Goal: Task Accomplishment & Management: Use online tool/utility

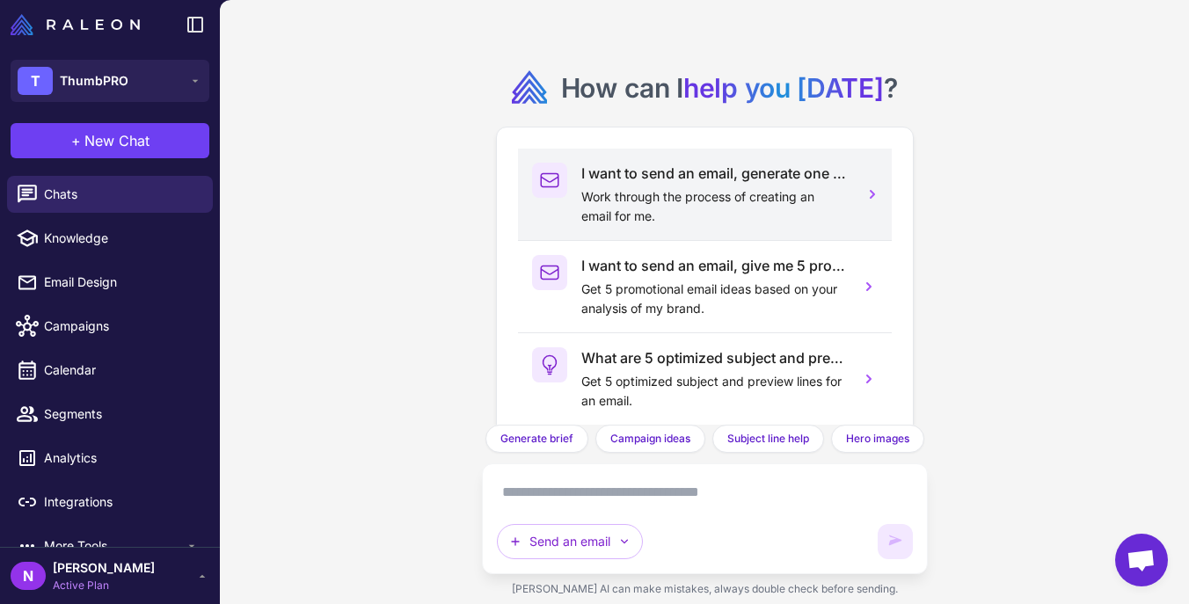
click at [675, 189] on p "Work through the process of creating an email for me." at bounding box center [713, 206] width 265 height 39
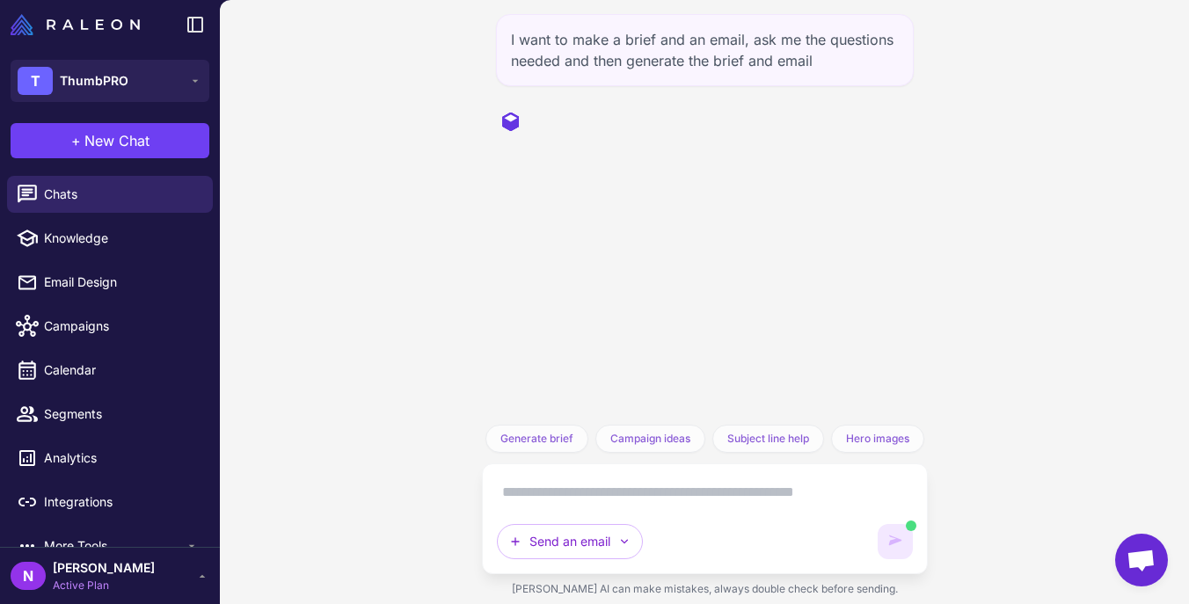
click at [549, 495] on textarea at bounding box center [705, 493] width 416 height 28
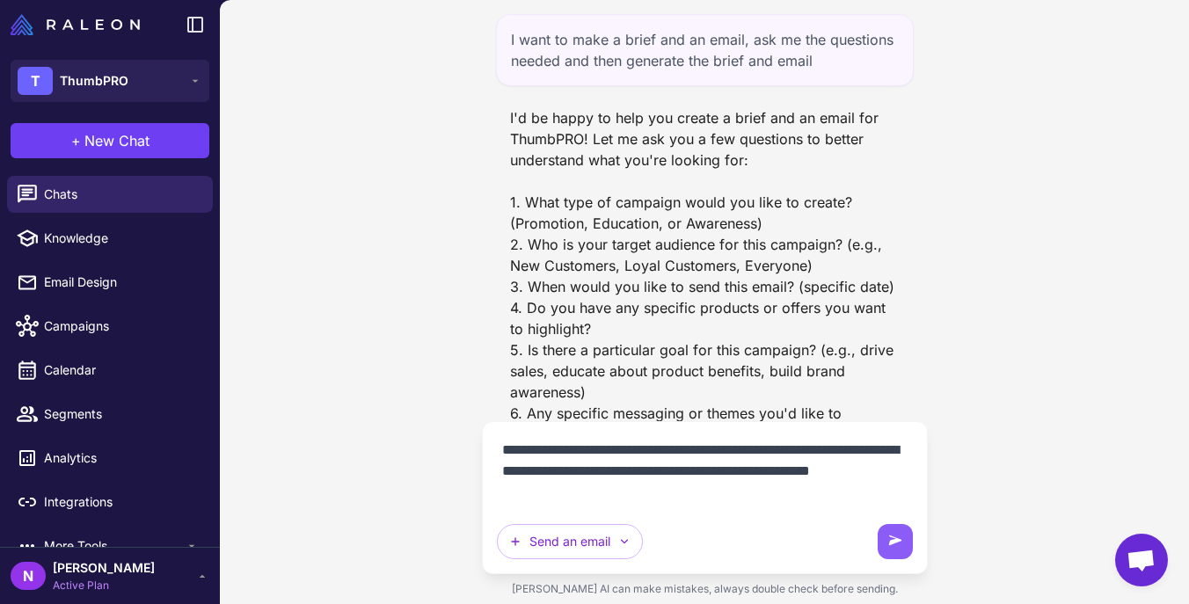
type textarea "**********"
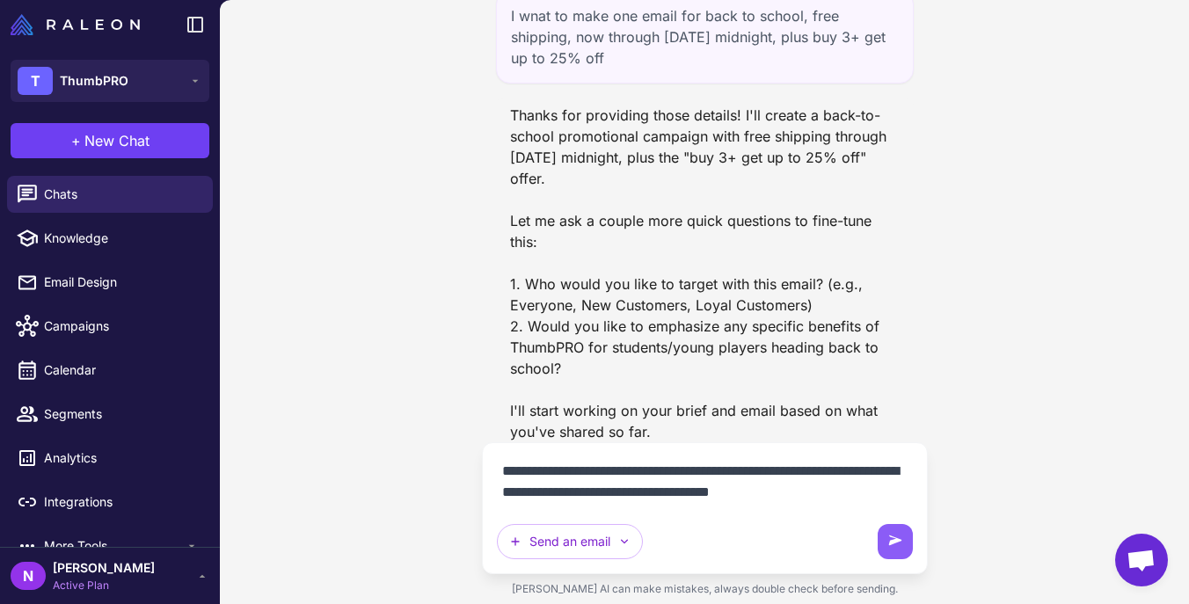
scroll to position [557, 0]
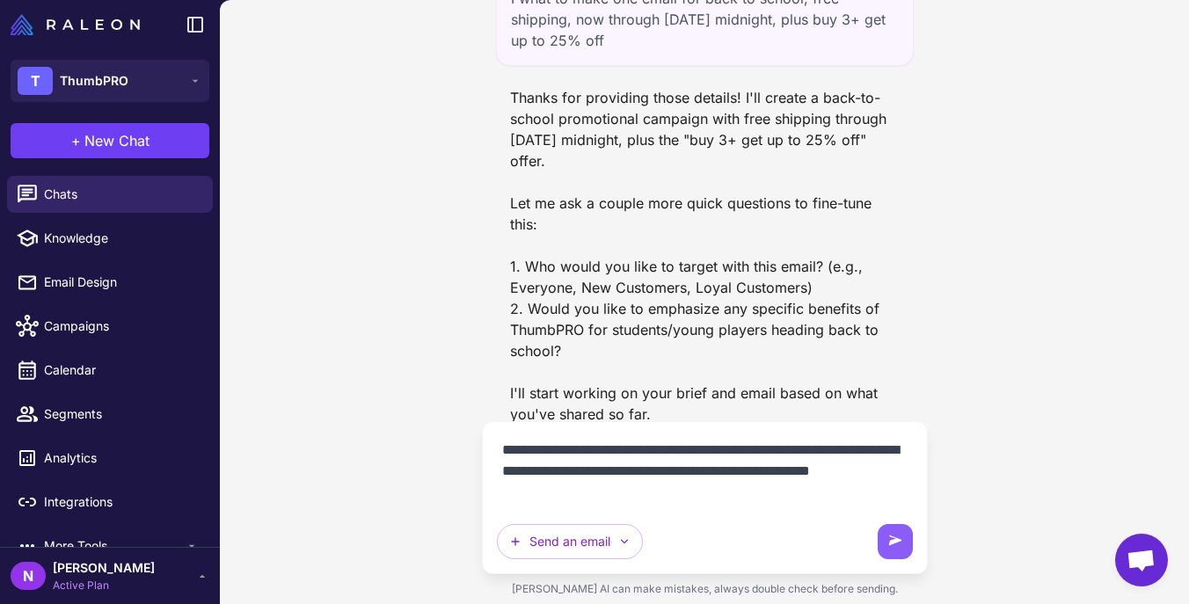
type textarea "**********"
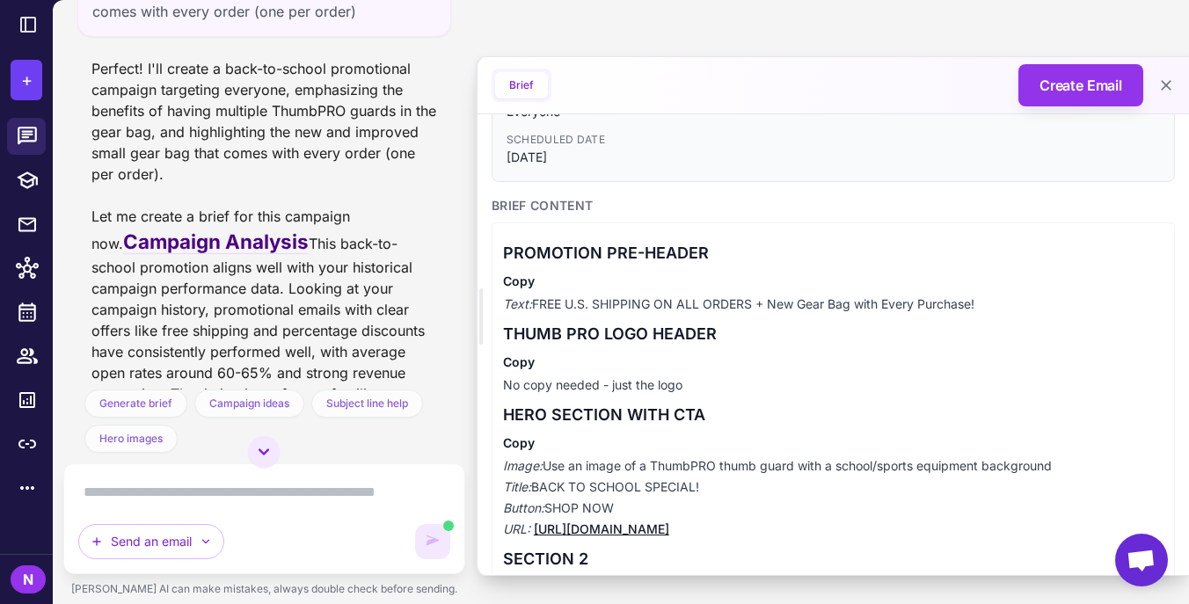
scroll to position [193, 0]
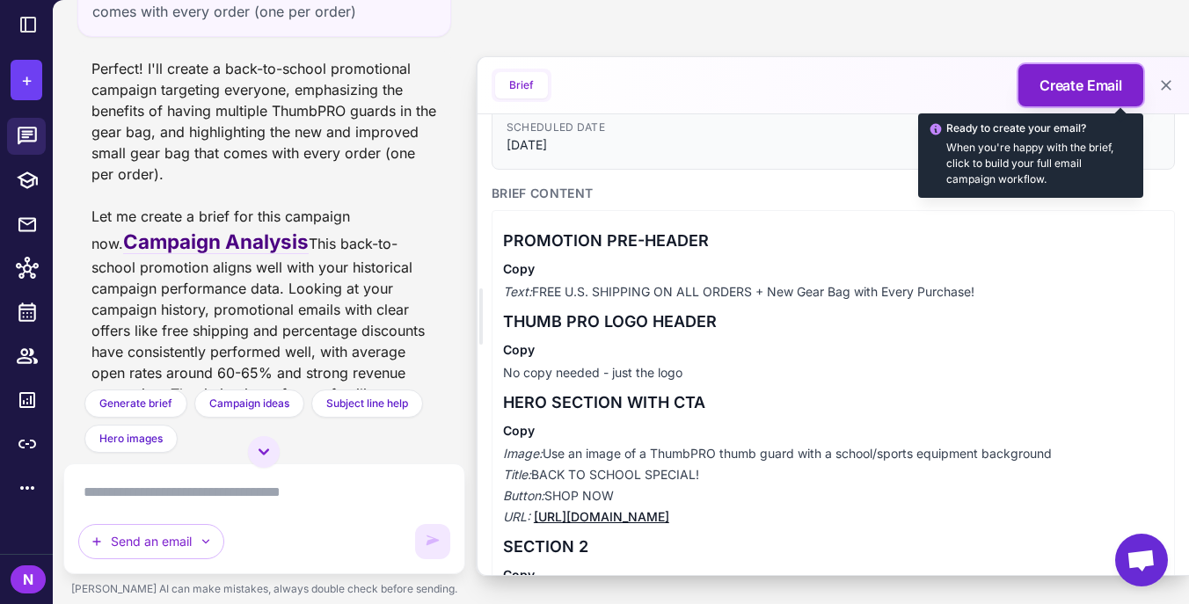
click at [1062, 91] on span "Create Email" at bounding box center [1081, 85] width 83 height 21
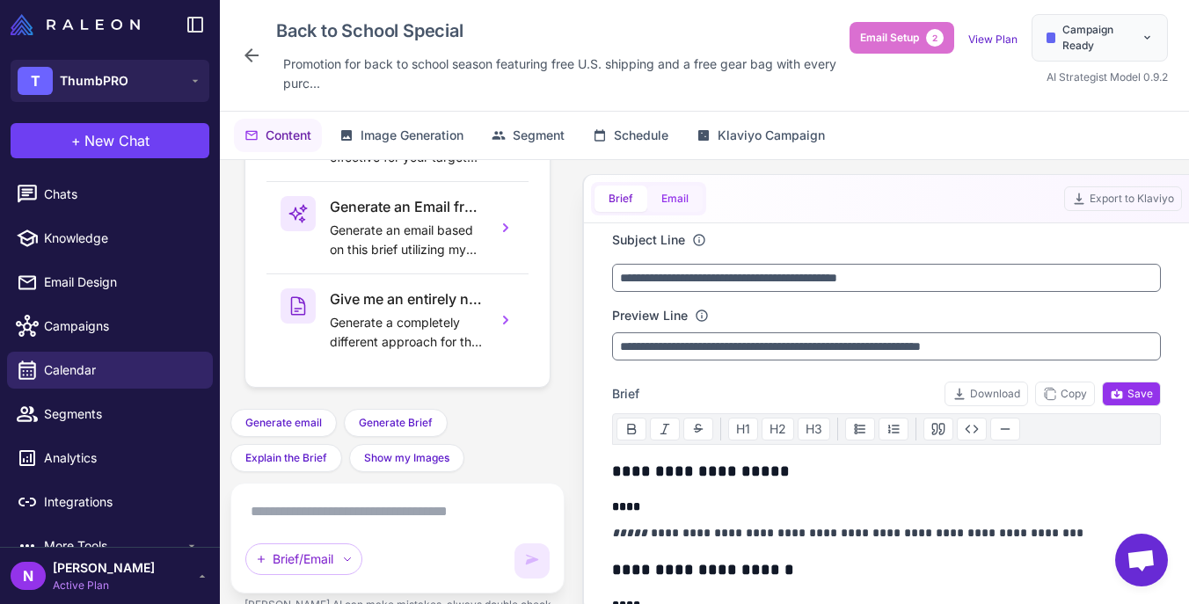
click at [679, 200] on button "Email" at bounding box center [674, 199] width 55 height 26
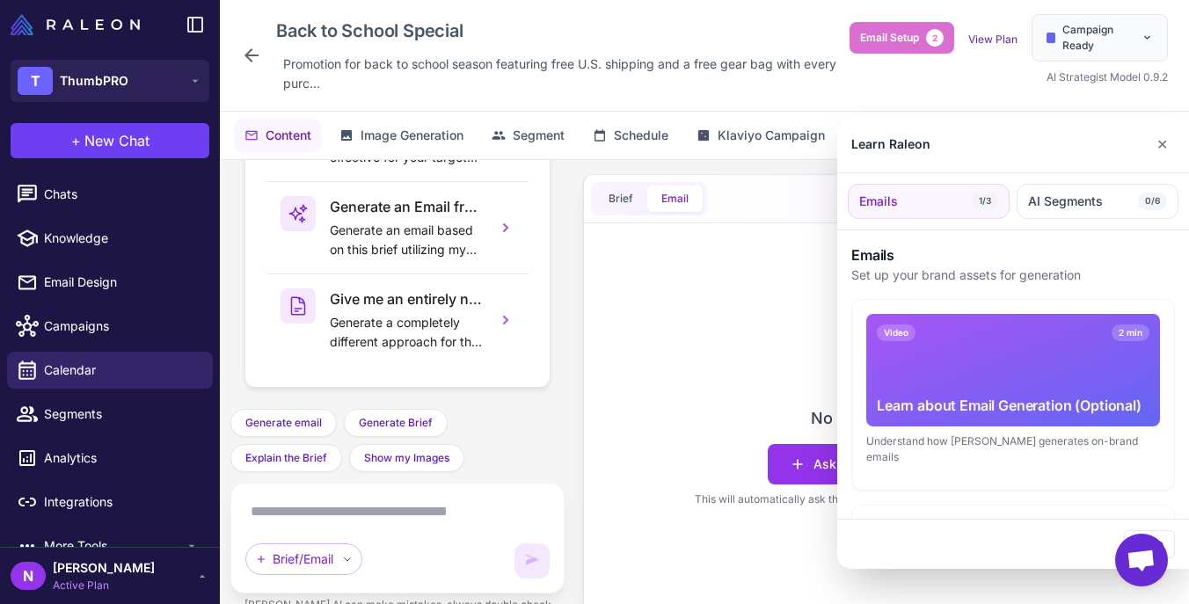
click at [758, 341] on div at bounding box center [594, 302] width 1189 height 604
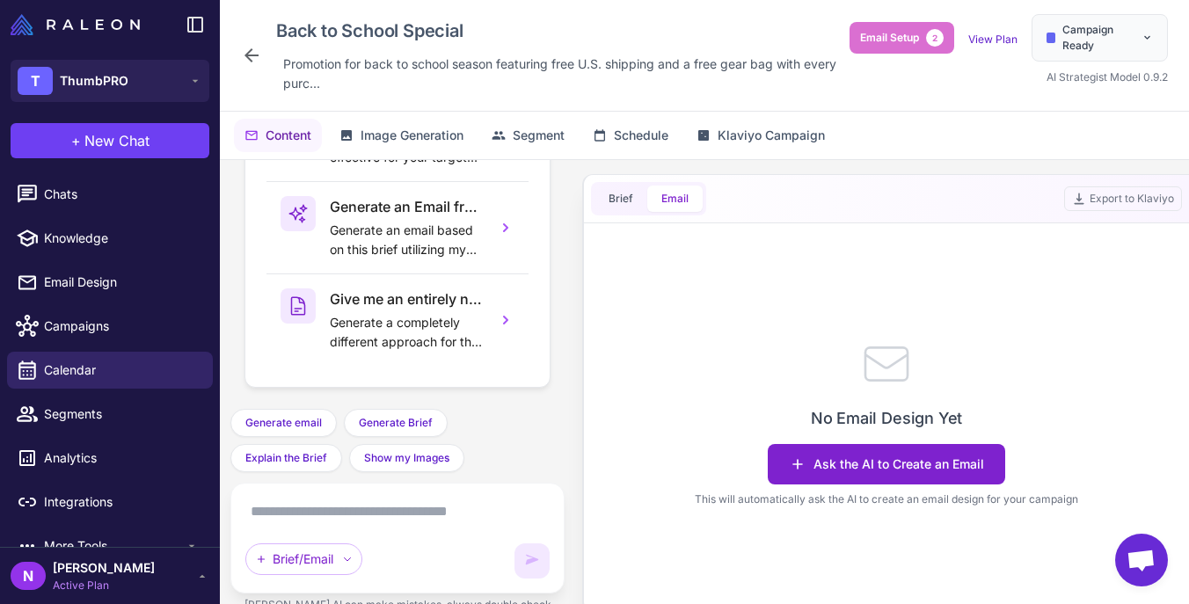
click at [851, 465] on button "Ask the AI to Create an Email" at bounding box center [886, 464] width 237 height 40
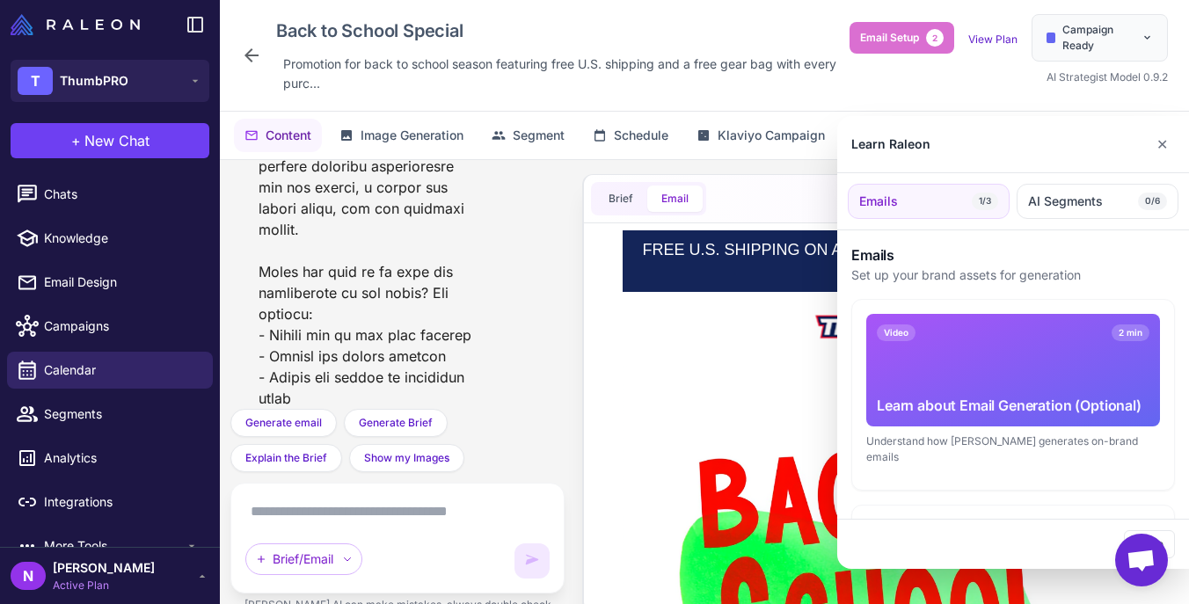
scroll to position [3104, 0]
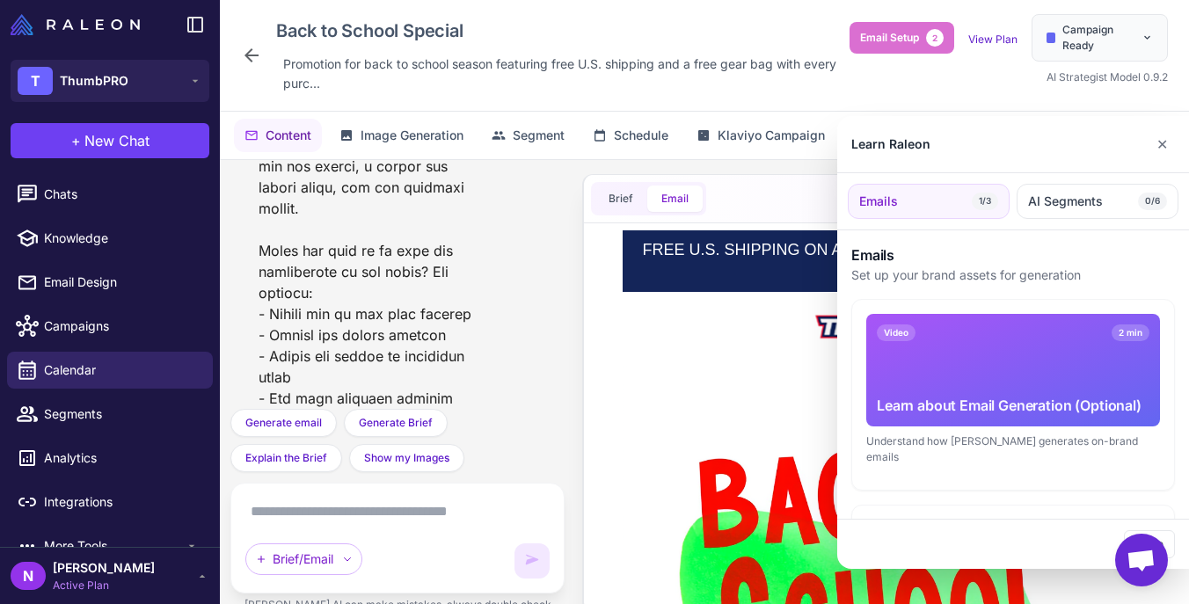
click at [749, 393] on div at bounding box center [594, 302] width 1189 height 604
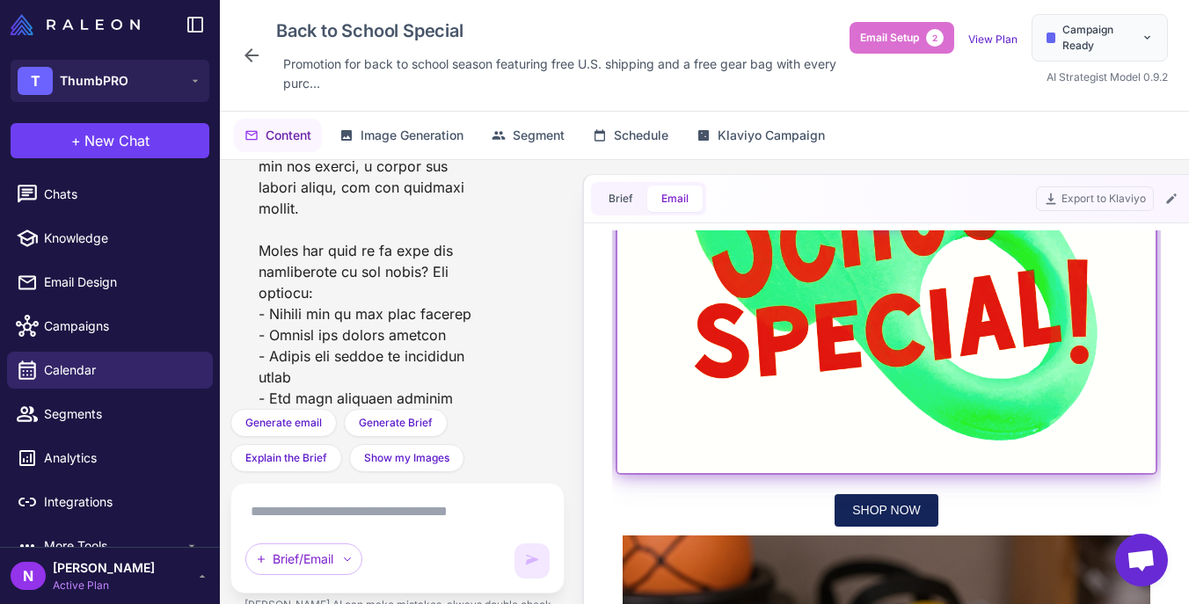
scroll to position [427, 0]
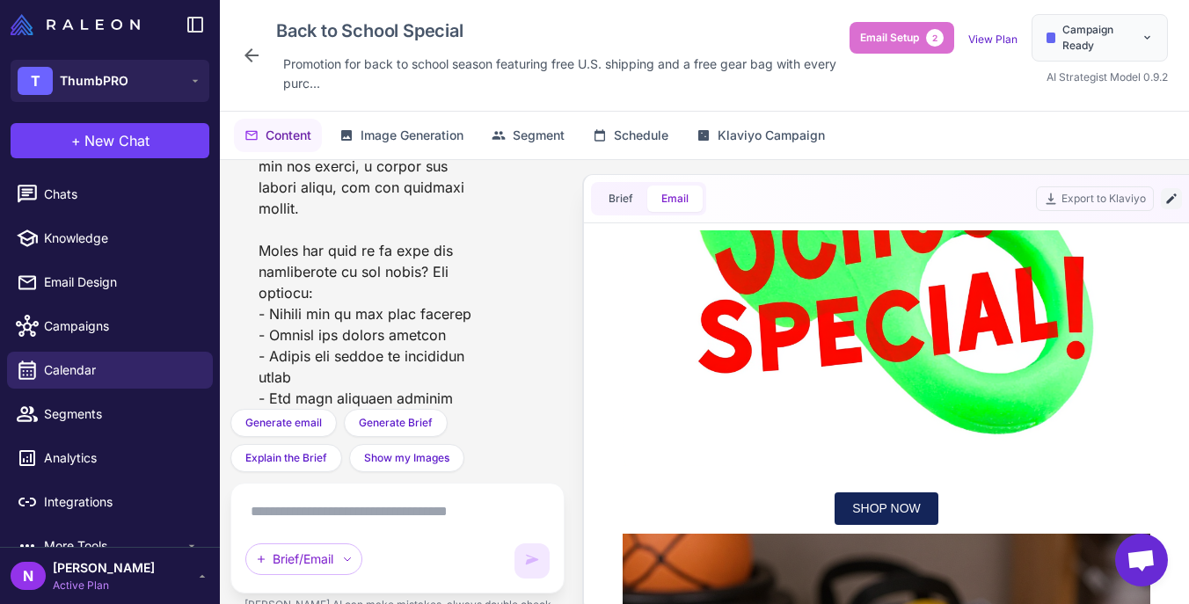
click at [1168, 200] on icon at bounding box center [1171, 199] width 10 height 10
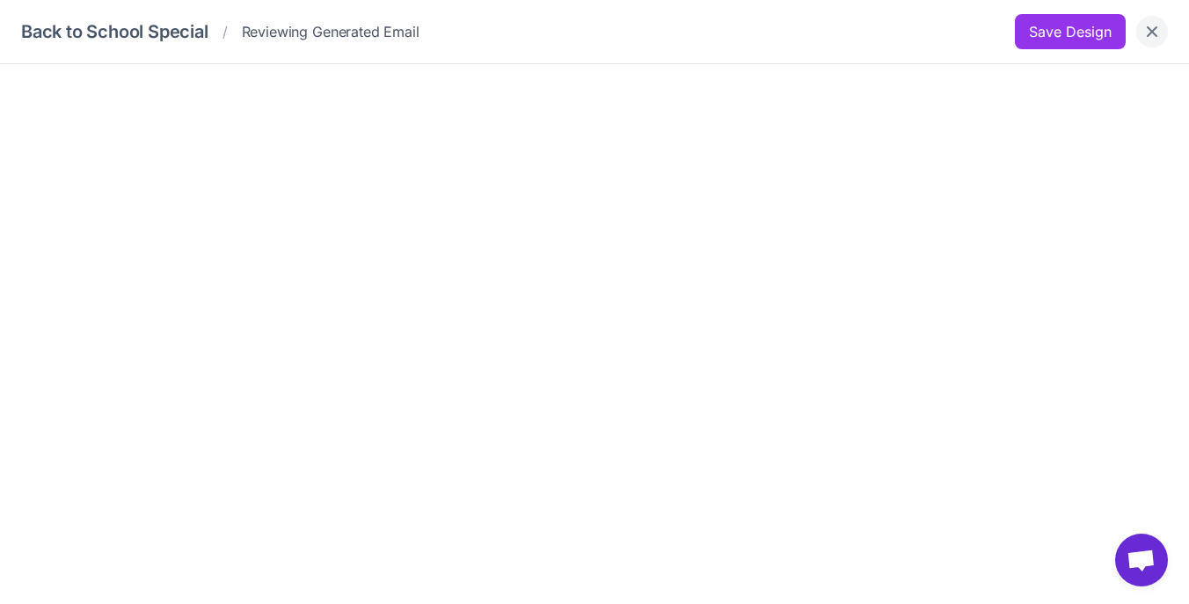
click at [1150, 35] on icon "Close" at bounding box center [1152, 32] width 18 height 18
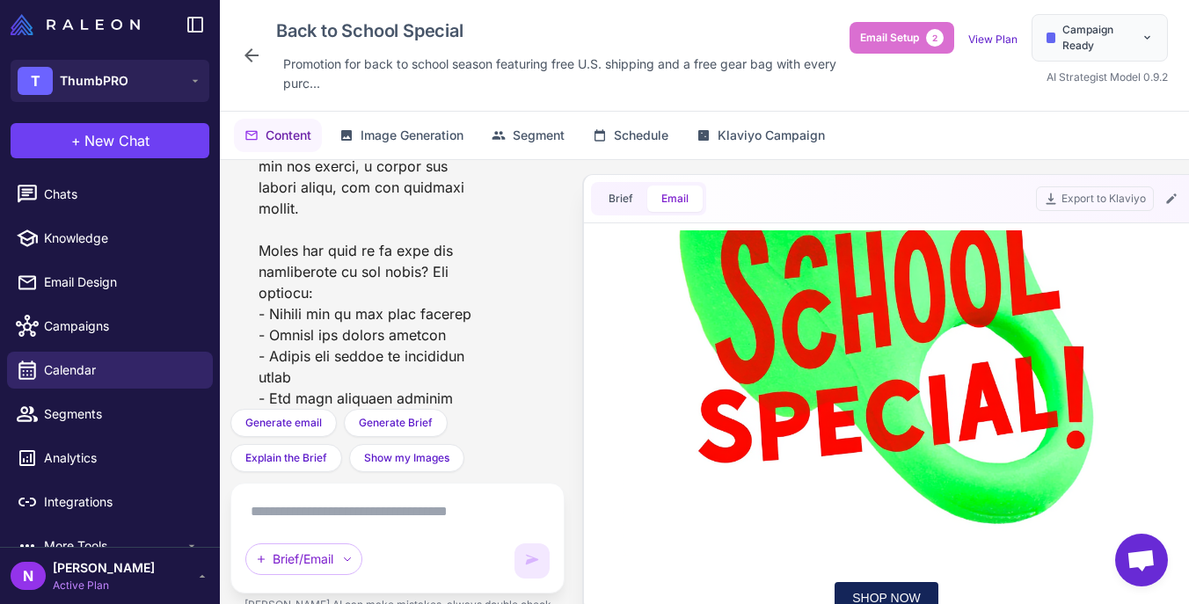
scroll to position [0, 0]
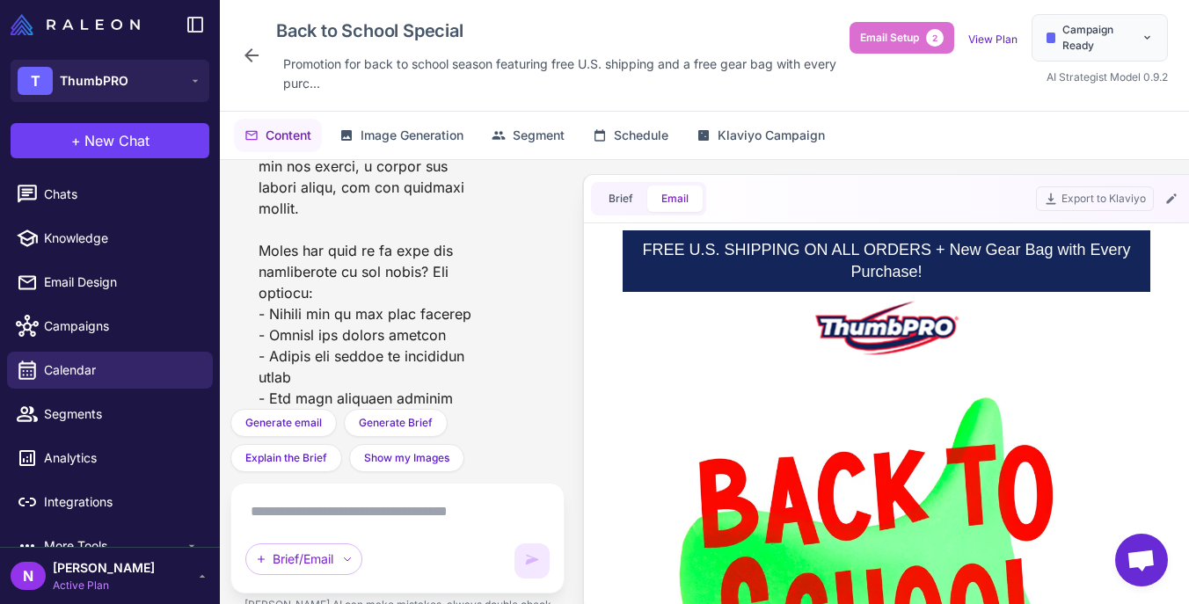
click at [668, 199] on button "Email" at bounding box center [674, 199] width 55 height 26
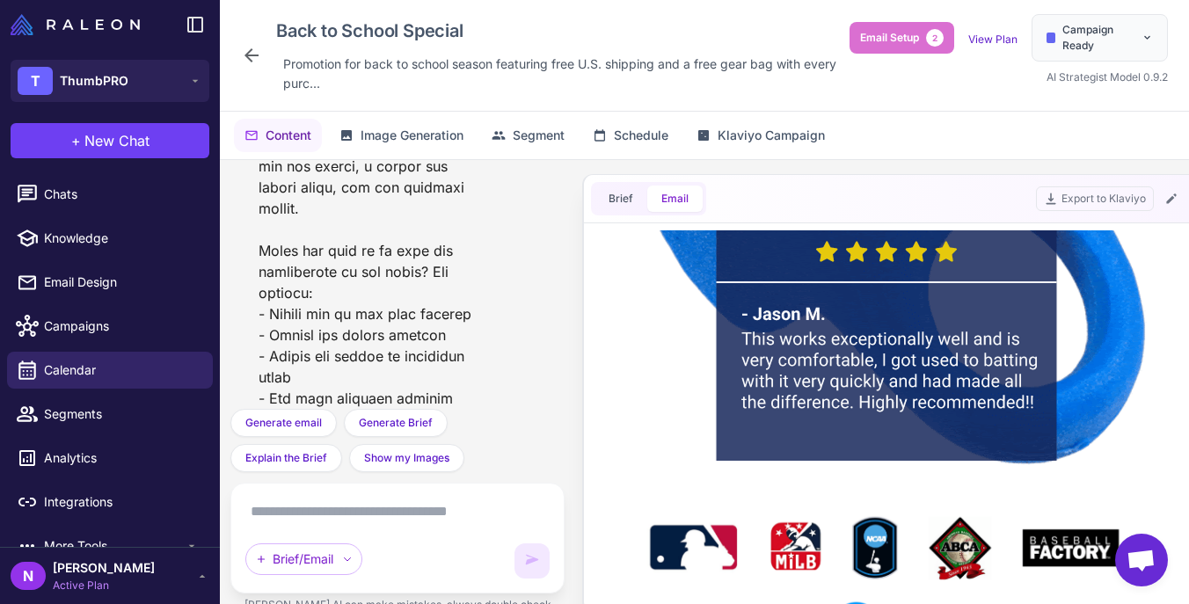
scroll to position [2353, 0]
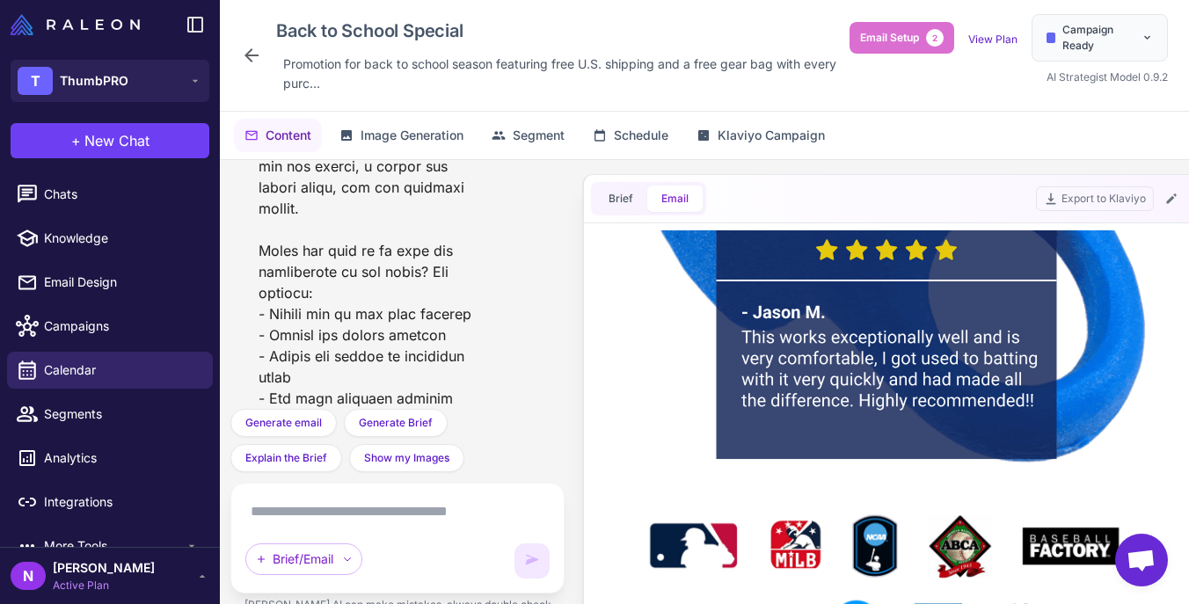
click at [251, 55] on icon at bounding box center [252, 55] width 14 height 14
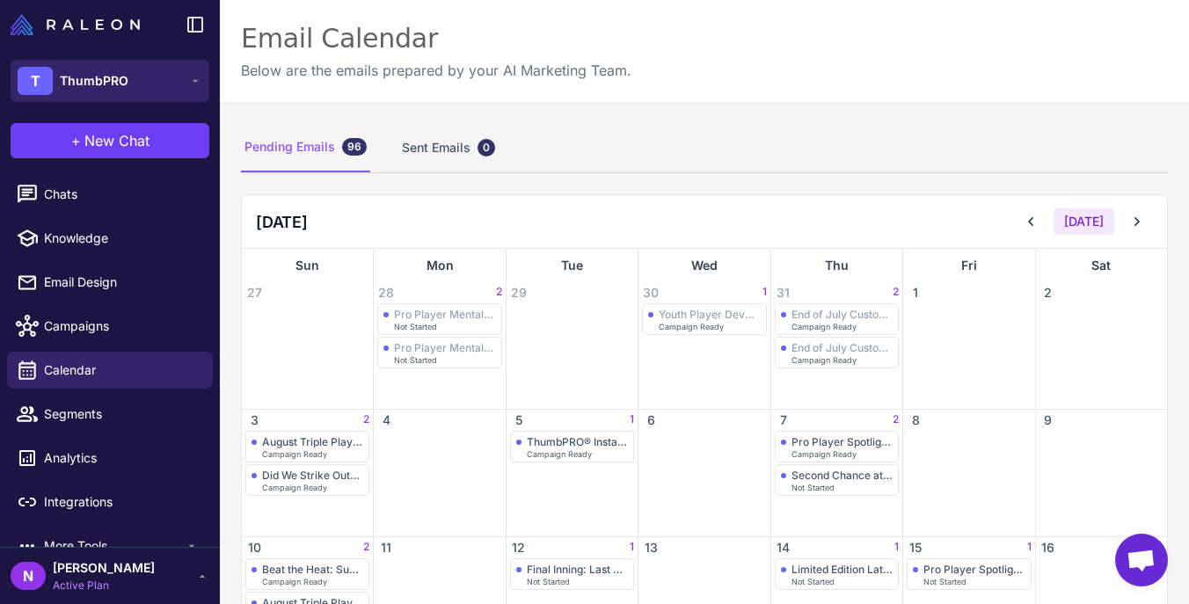
click at [113, 84] on span "ThumbPRO" at bounding box center [94, 80] width 69 height 19
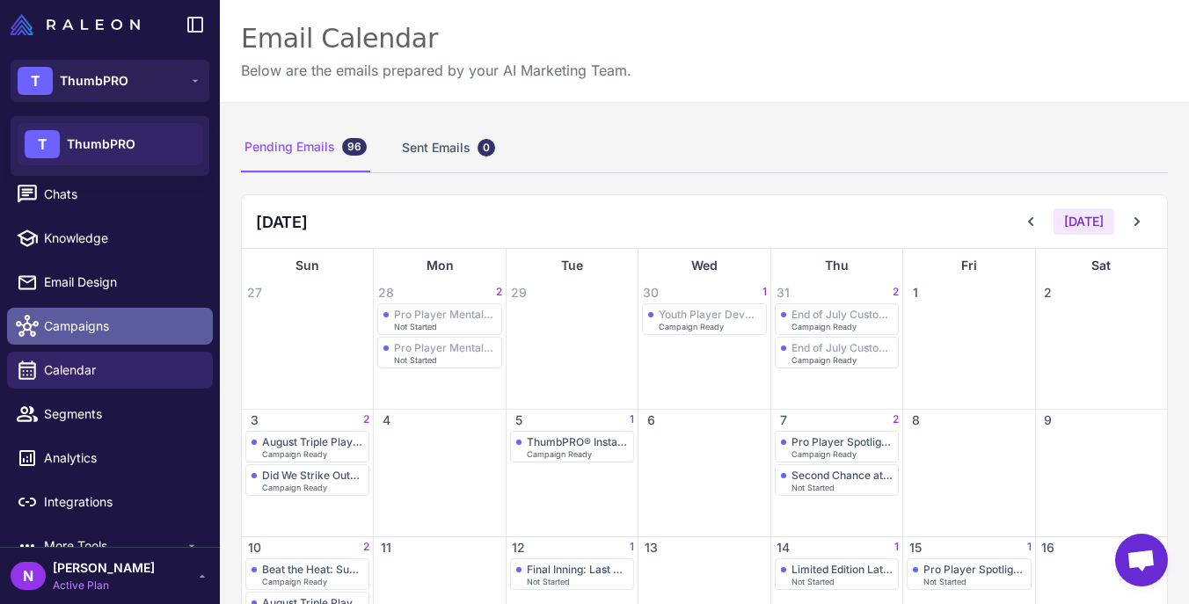
click at [83, 322] on span "Campaigns" at bounding box center [121, 326] width 155 height 19
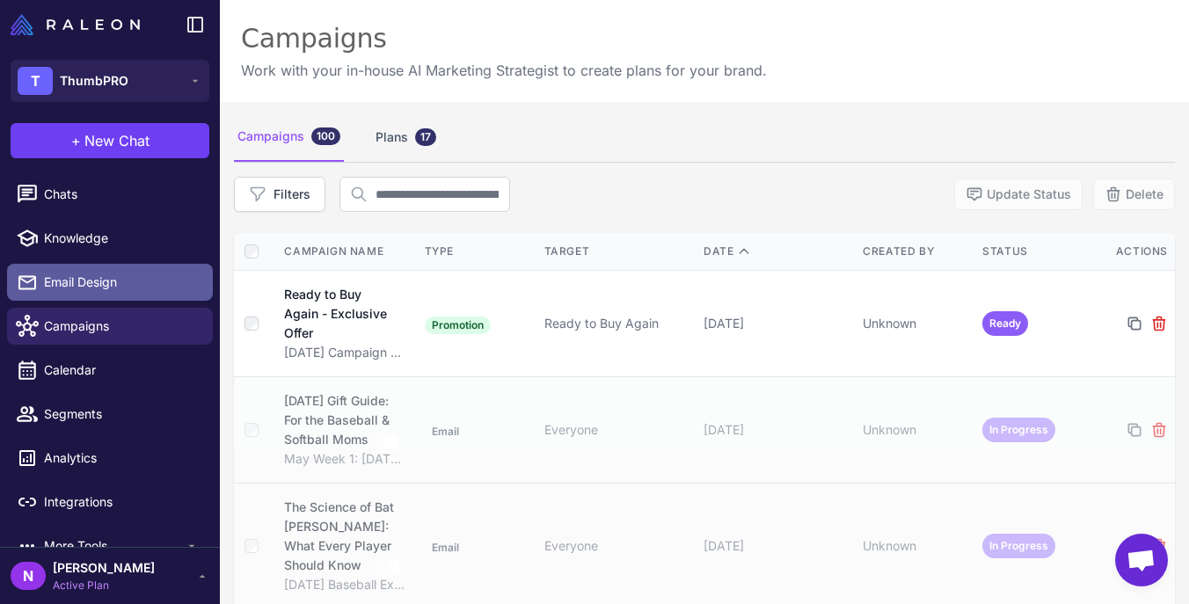
click at [90, 281] on span "Email Design" at bounding box center [121, 282] width 155 height 19
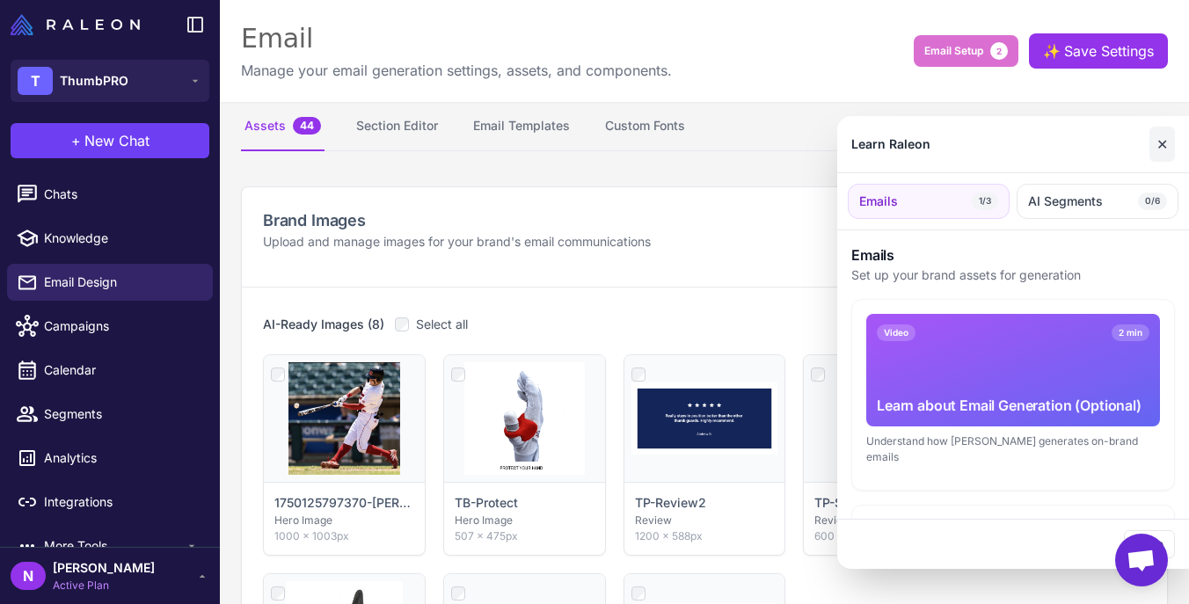
click at [1165, 146] on button "✕" at bounding box center [1163, 144] width 26 height 35
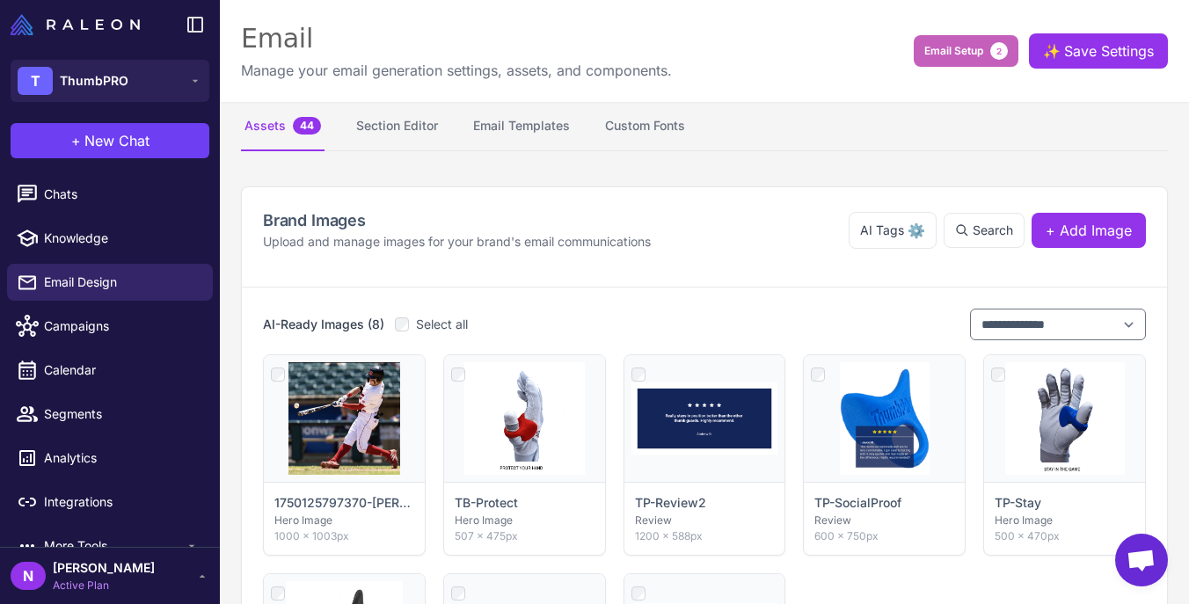
click at [944, 51] on span "Email Setup" at bounding box center [953, 51] width 59 height 16
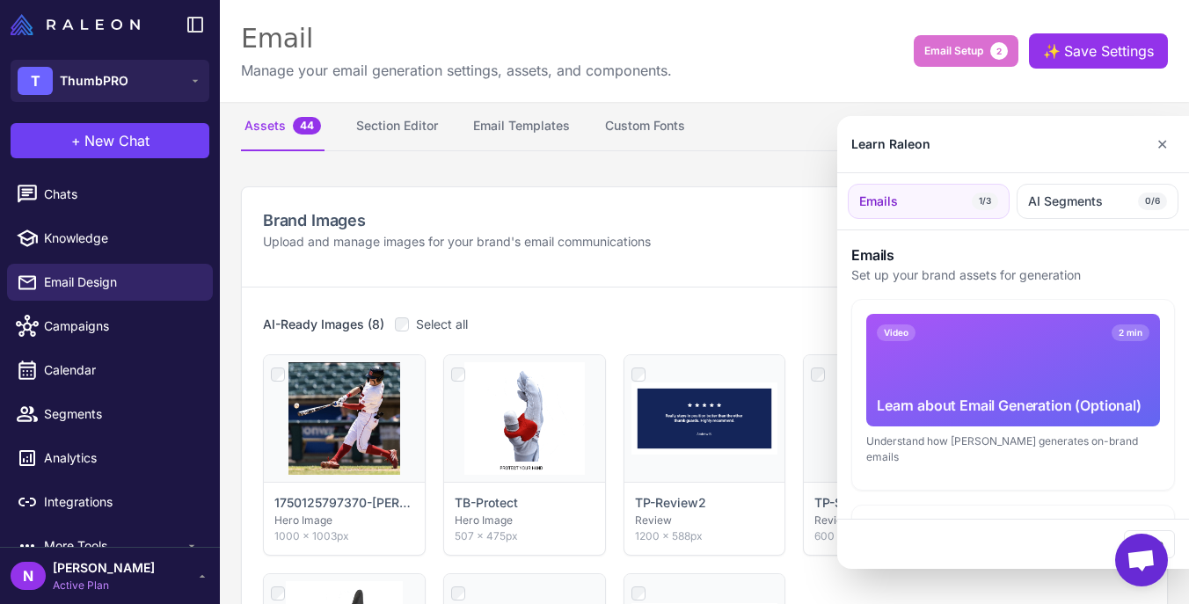
click at [615, 173] on div at bounding box center [594, 302] width 1189 height 604
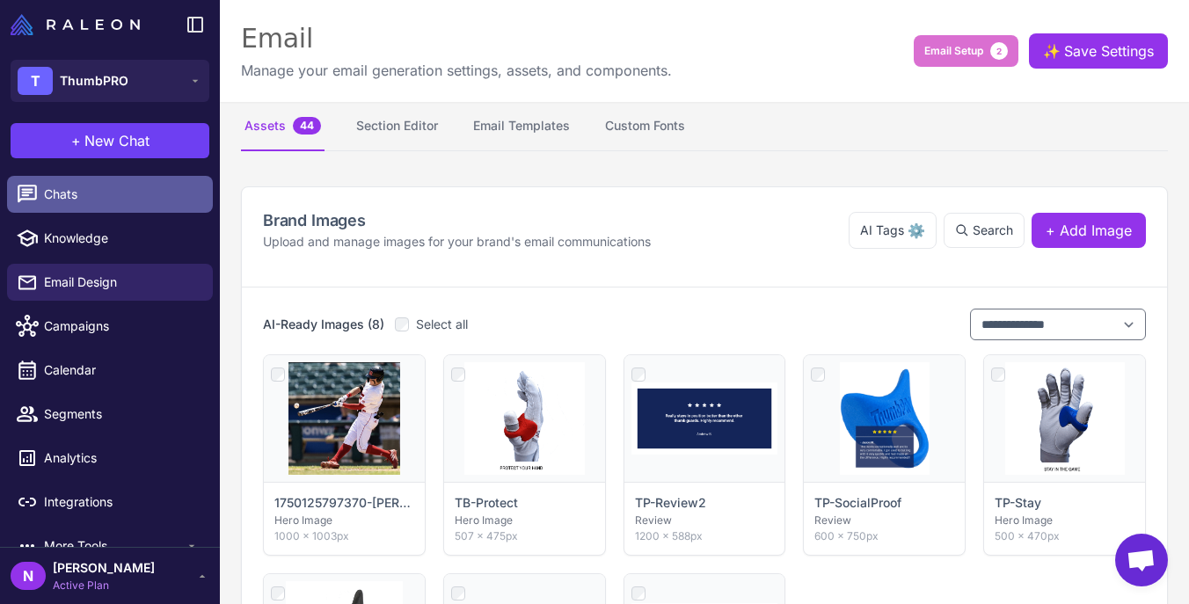
click at [73, 196] on span "Chats" at bounding box center [121, 194] width 155 height 19
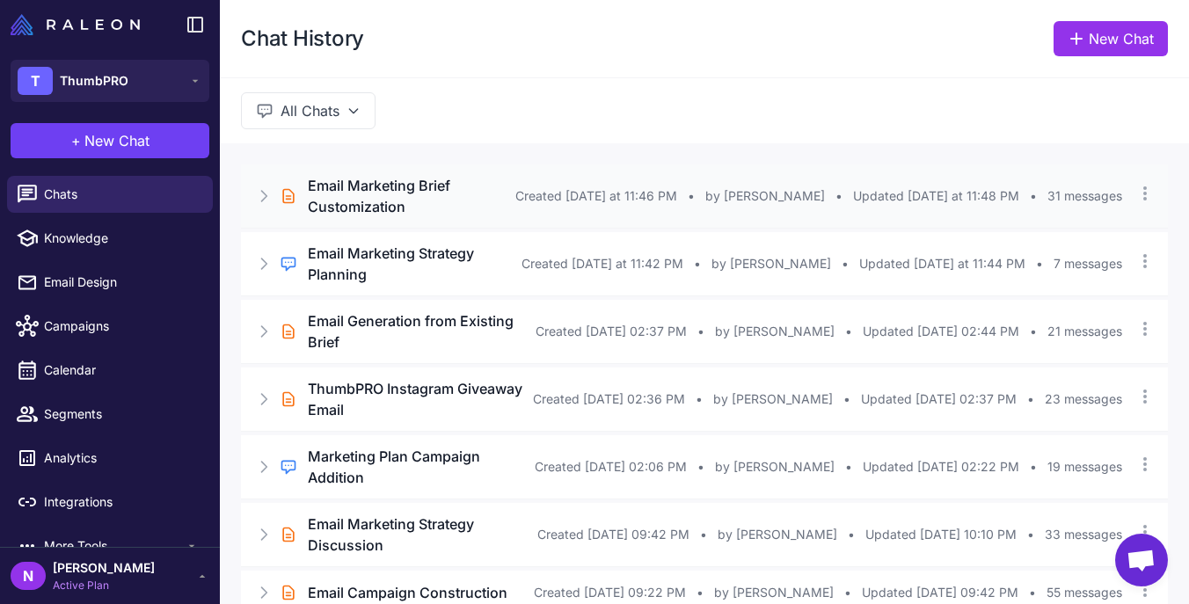
click at [393, 181] on h3 "Email Marketing Brief Customization" at bounding box center [412, 196] width 208 height 42
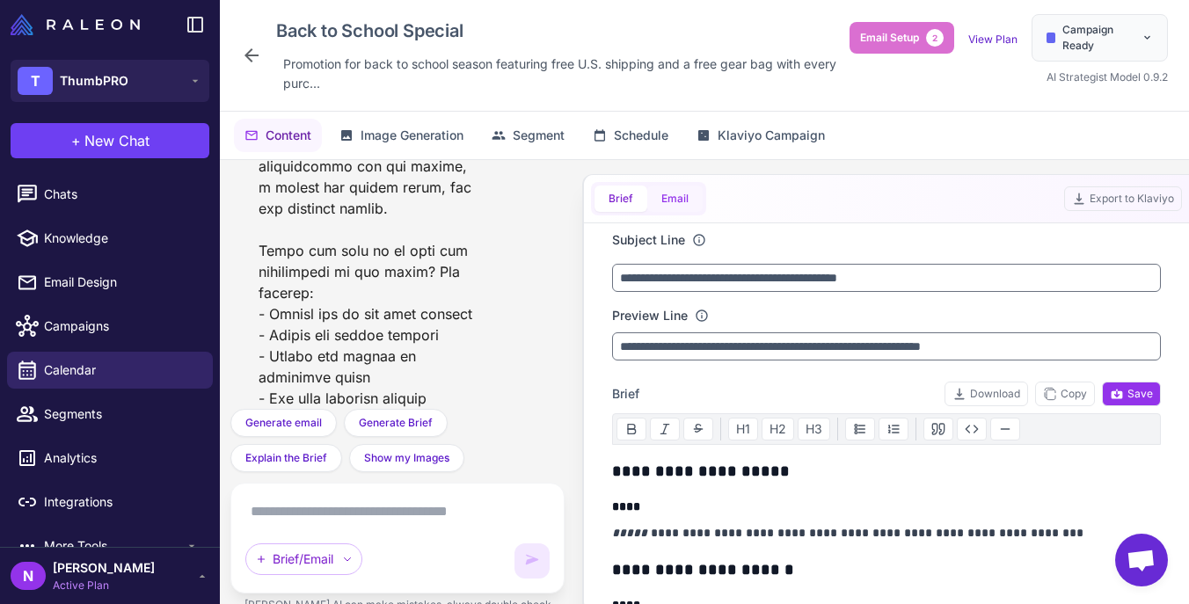
click at [674, 202] on button "Email" at bounding box center [674, 199] width 55 height 26
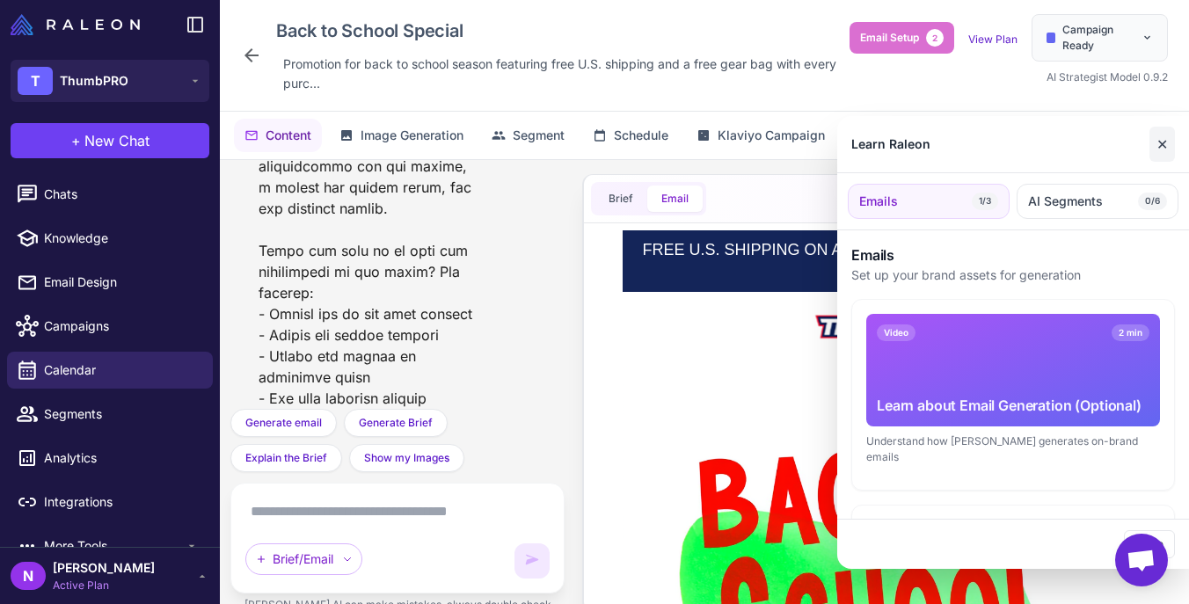
click at [1160, 145] on button "✕" at bounding box center [1163, 144] width 26 height 35
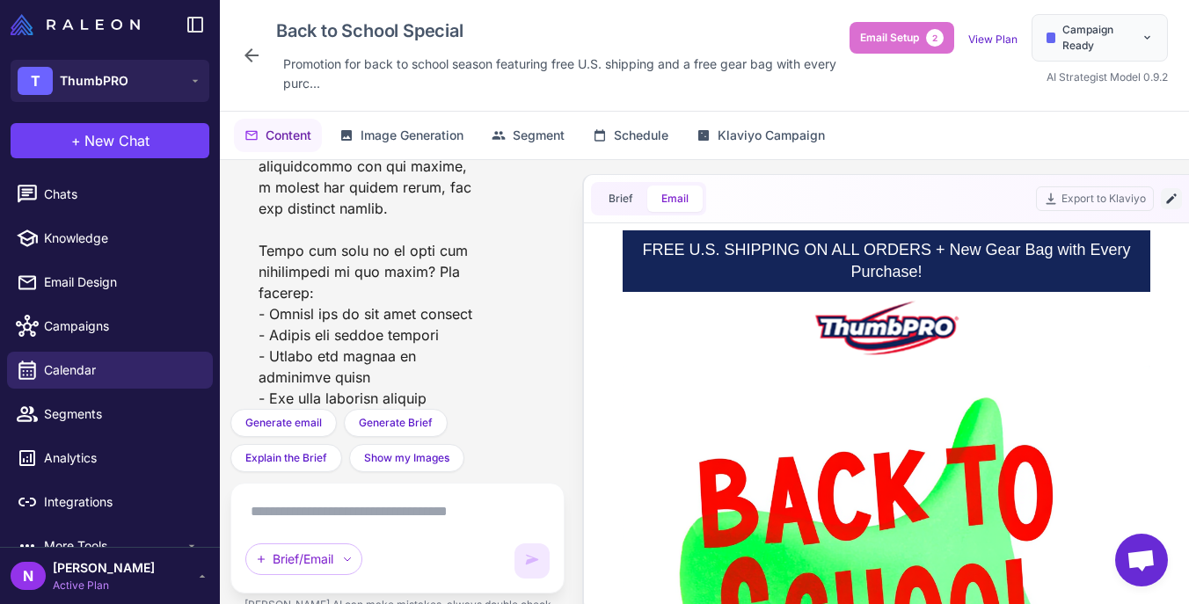
click at [1171, 197] on icon at bounding box center [1171, 199] width 10 height 10
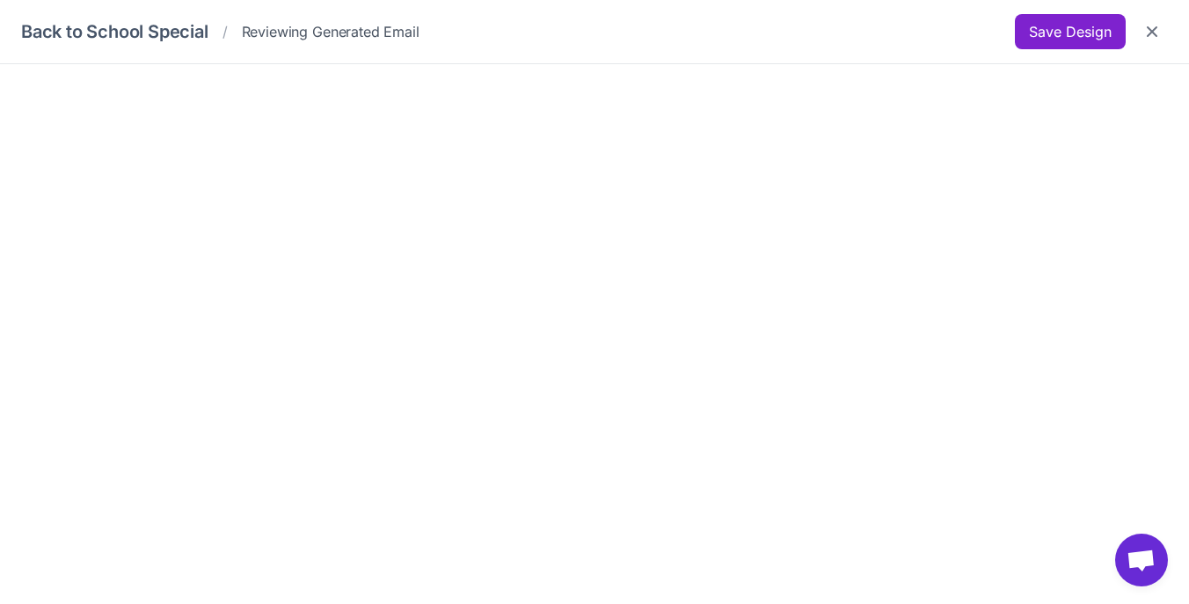
click at [1069, 33] on button "Save Design" at bounding box center [1070, 31] width 111 height 35
click at [1151, 33] on icon "Close" at bounding box center [1152, 31] width 11 height 11
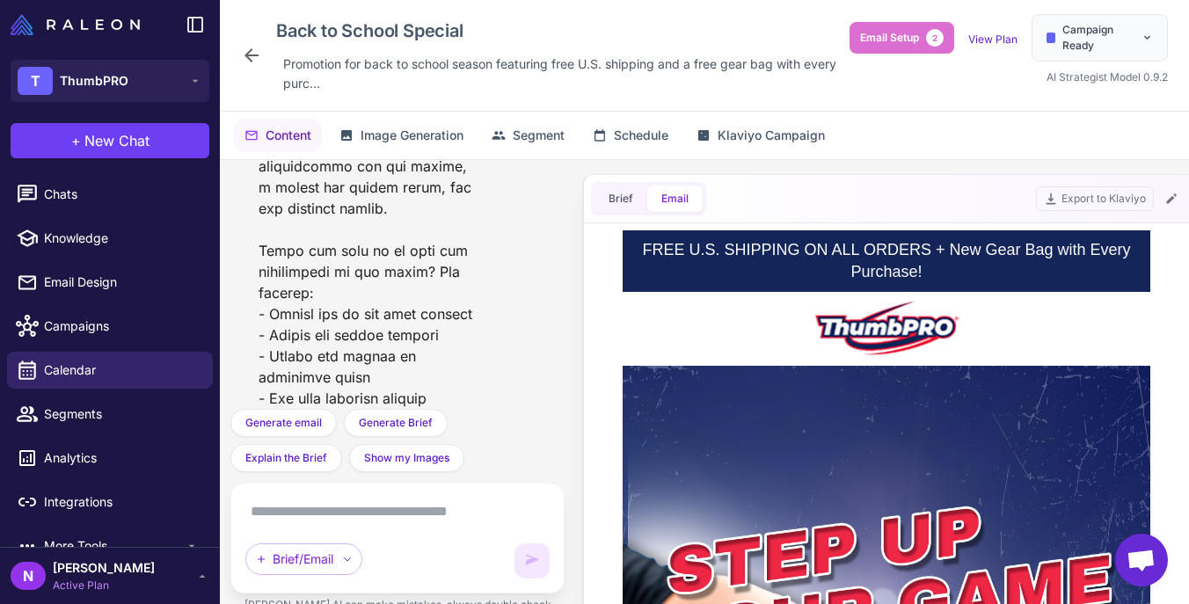
click at [350, 508] on textarea at bounding box center [397, 512] width 304 height 28
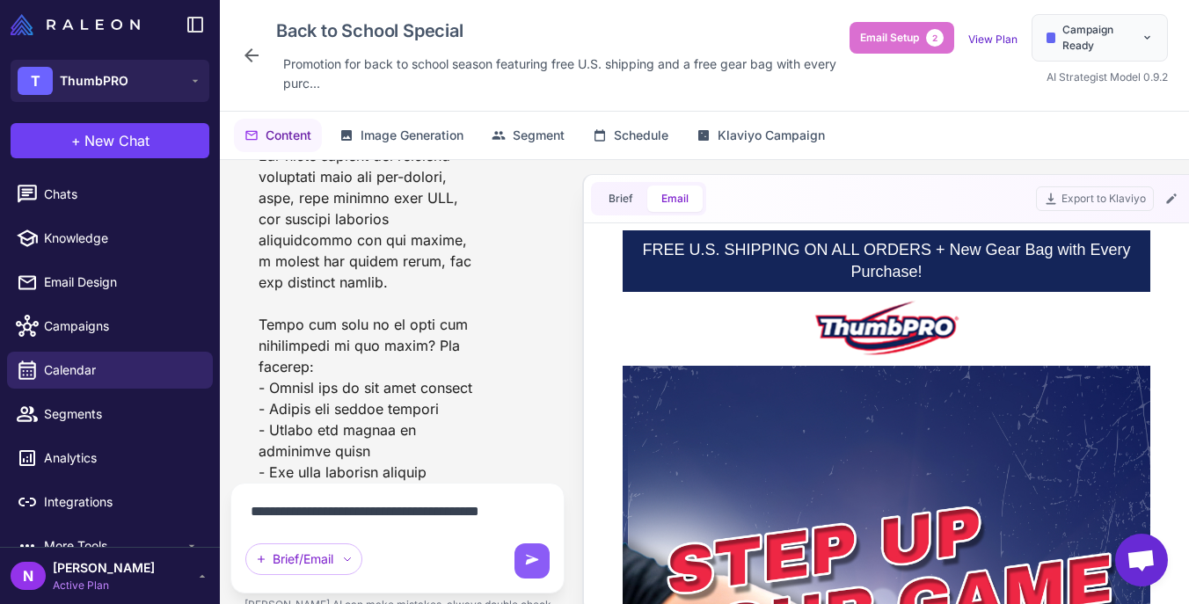
scroll to position [3072, 0]
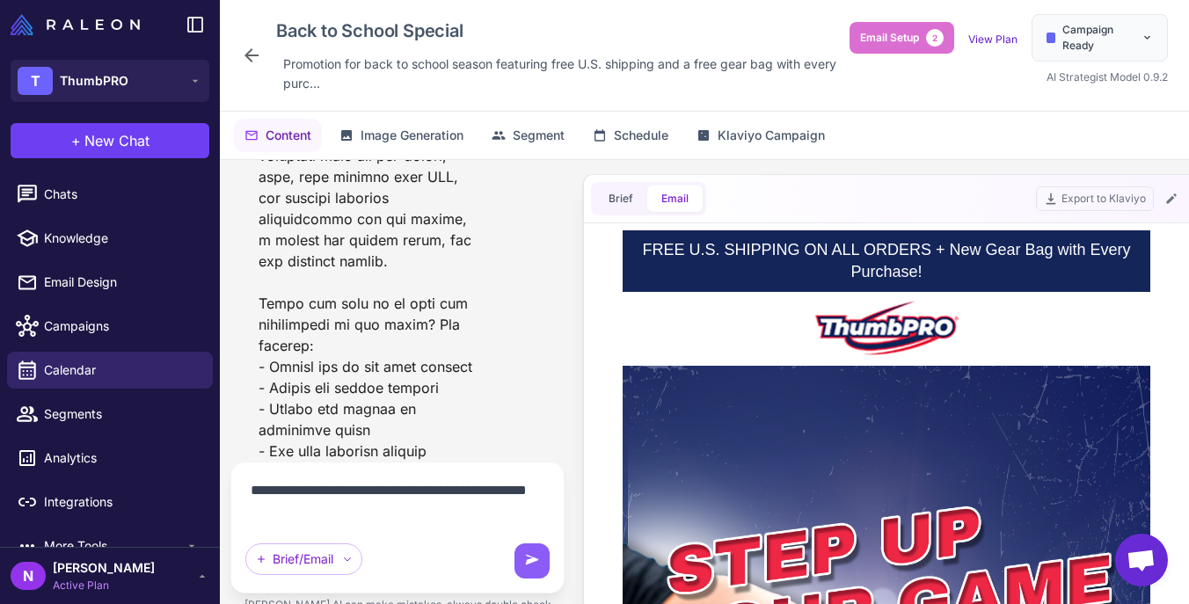
type textarea "**********"
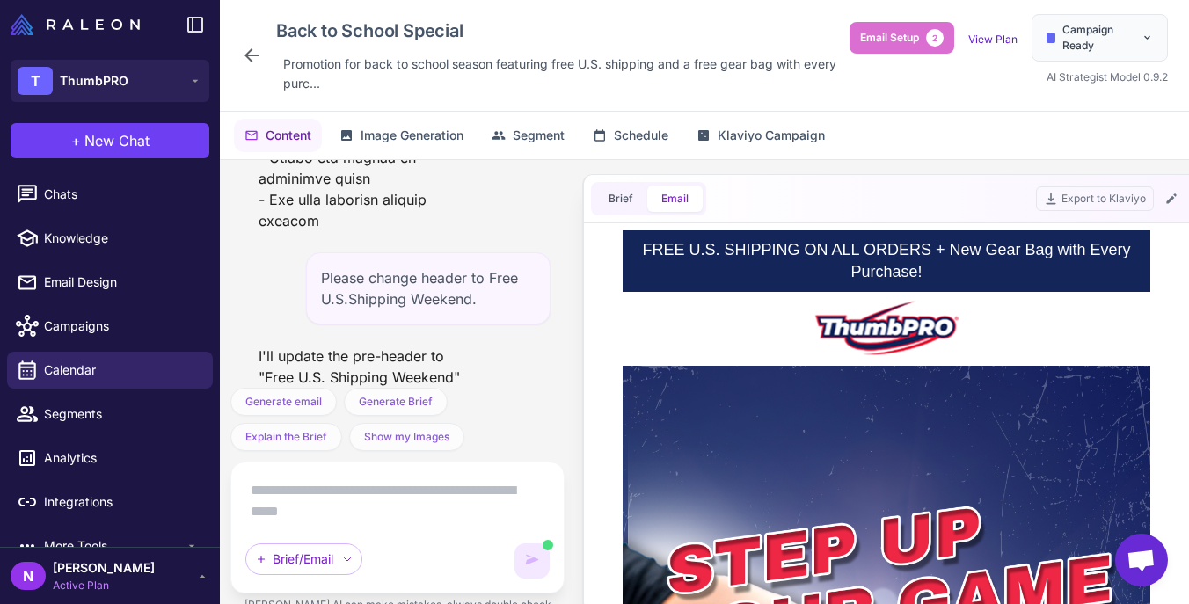
scroll to position [3394, 0]
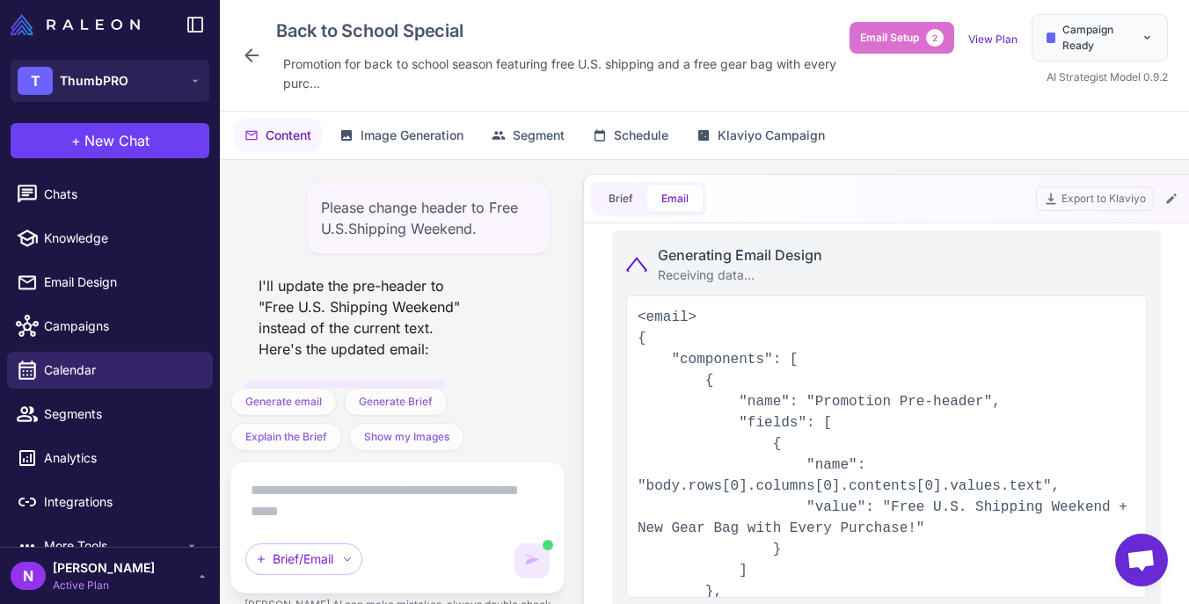
click at [676, 206] on button "Email" at bounding box center [674, 199] width 55 height 26
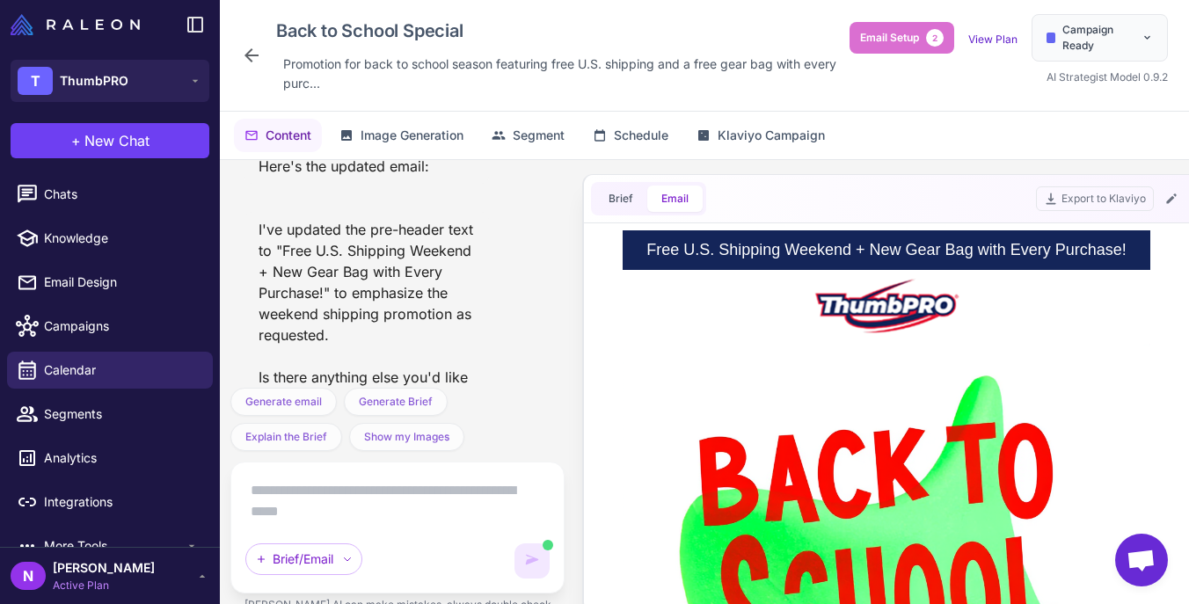
scroll to position [0, 0]
click at [1174, 199] on icon at bounding box center [1172, 199] width 14 height 14
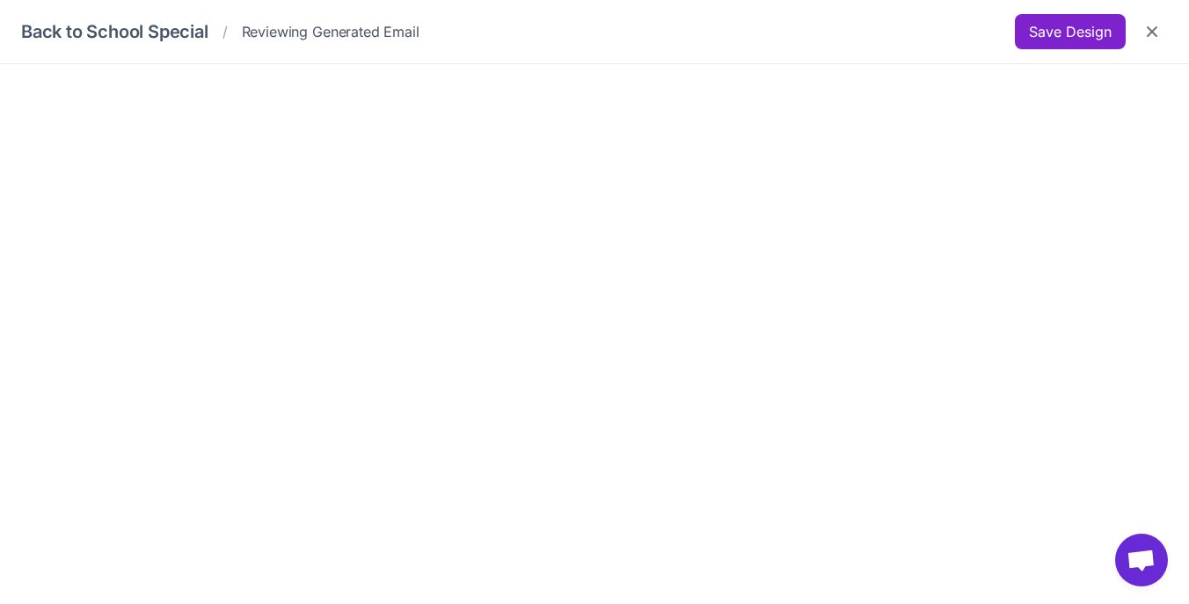
click at [1078, 25] on button "Save Design" at bounding box center [1070, 31] width 111 height 35
click at [1067, 41] on button "Save Design" at bounding box center [1070, 31] width 111 height 35
click at [1044, 28] on button "Save Design" at bounding box center [1070, 31] width 111 height 35
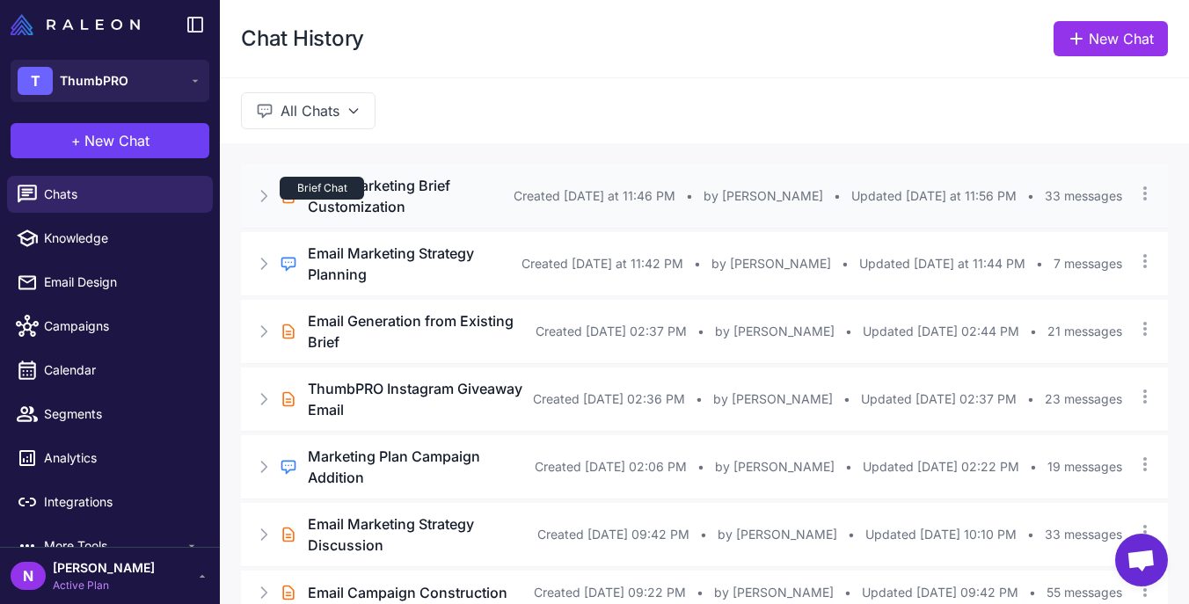
click at [355, 189] on div "Brief Chat" at bounding box center [322, 188] width 84 height 23
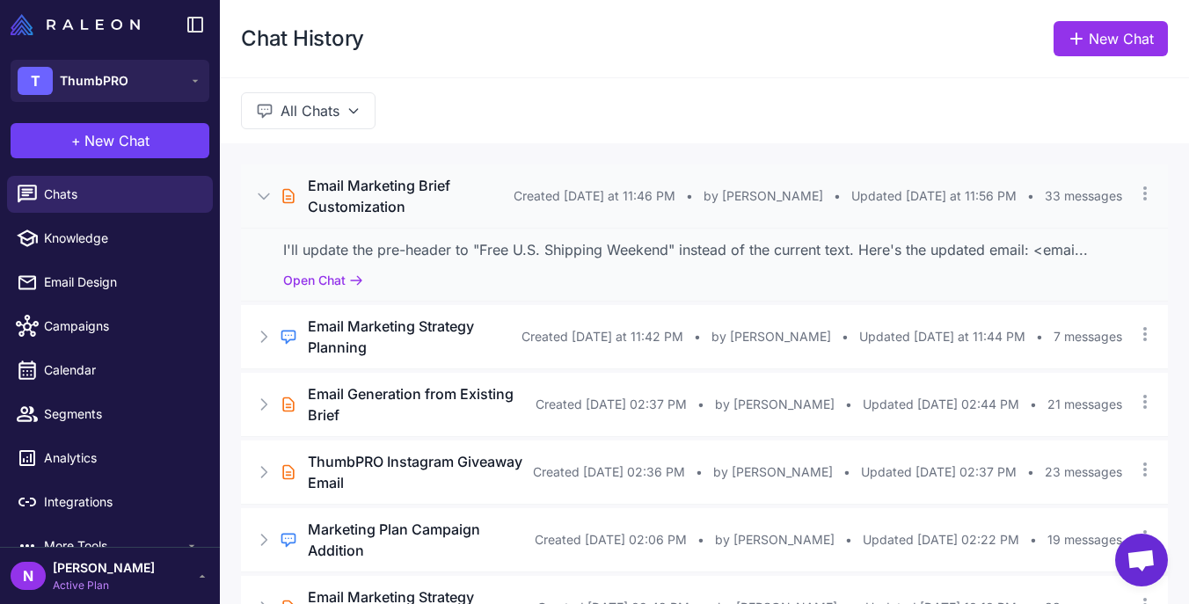
click at [410, 180] on h3 "Email Marketing Brief Customization" at bounding box center [411, 196] width 206 height 42
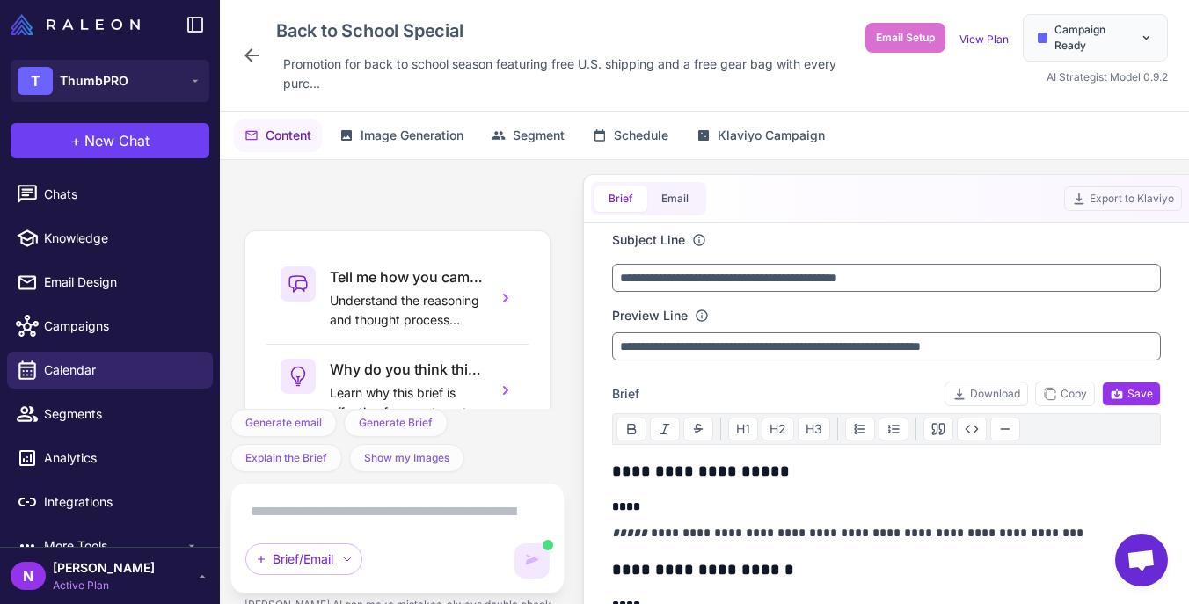
scroll to position [3649, 0]
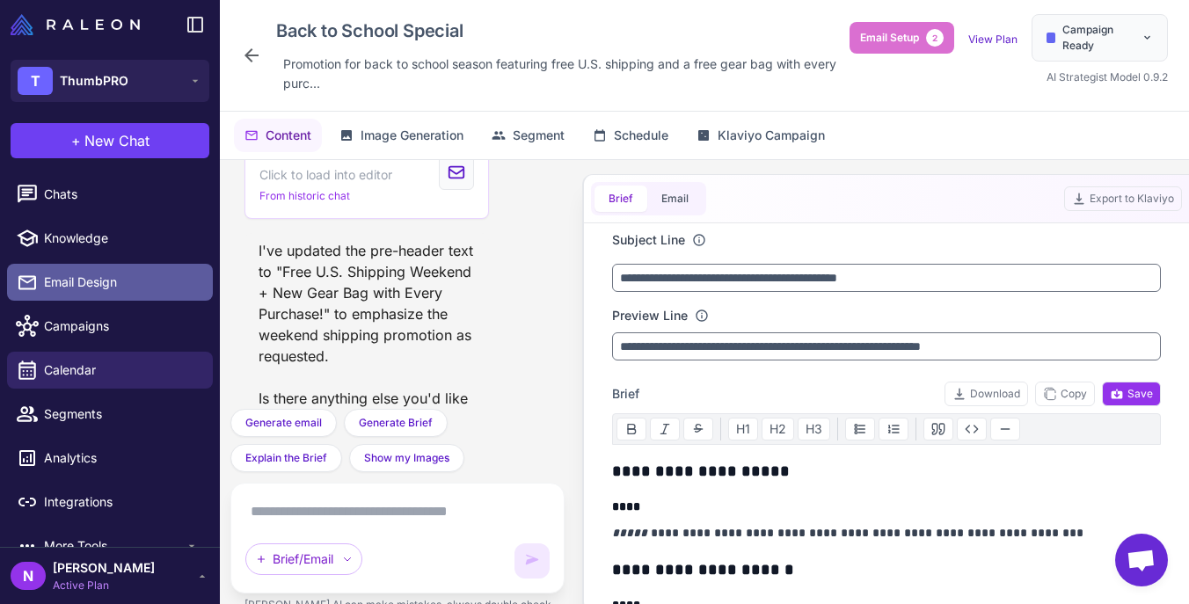
click at [81, 280] on span "Email Design" at bounding box center [121, 282] width 155 height 19
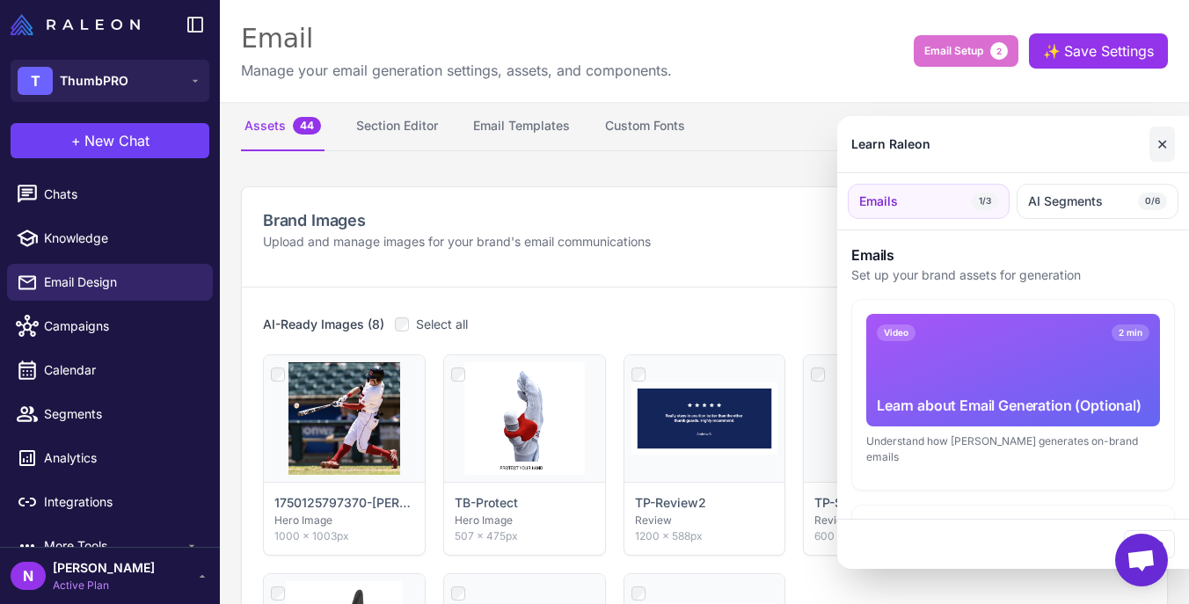
click at [1160, 144] on button "✕" at bounding box center [1163, 144] width 26 height 35
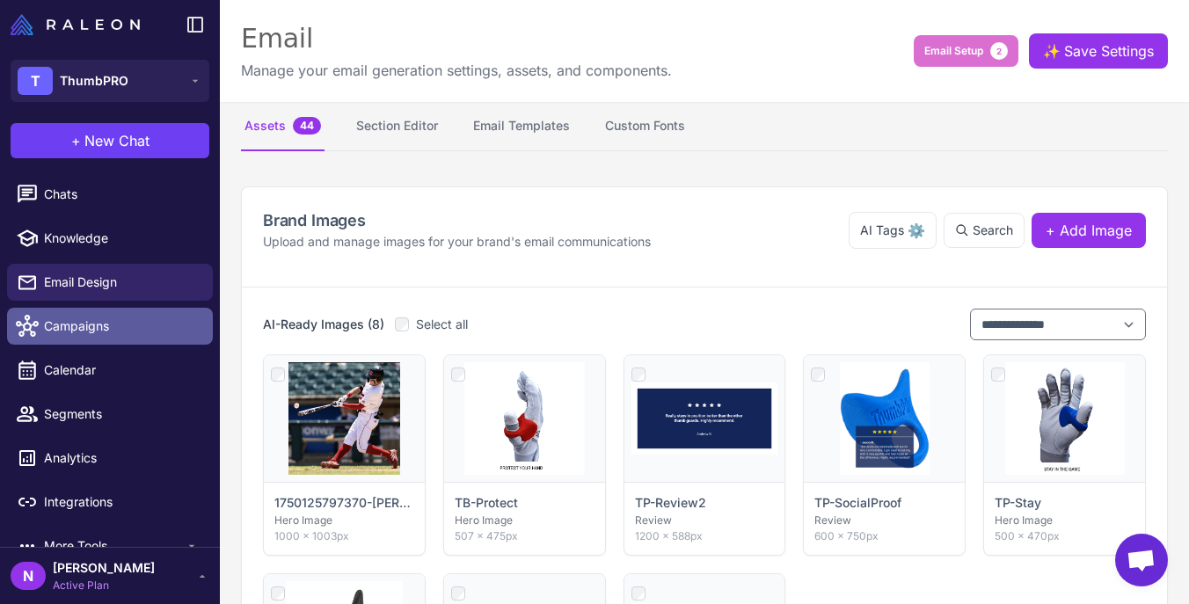
click at [74, 332] on span "Campaigns" at bounding box center [121, 326] width 155 height 19
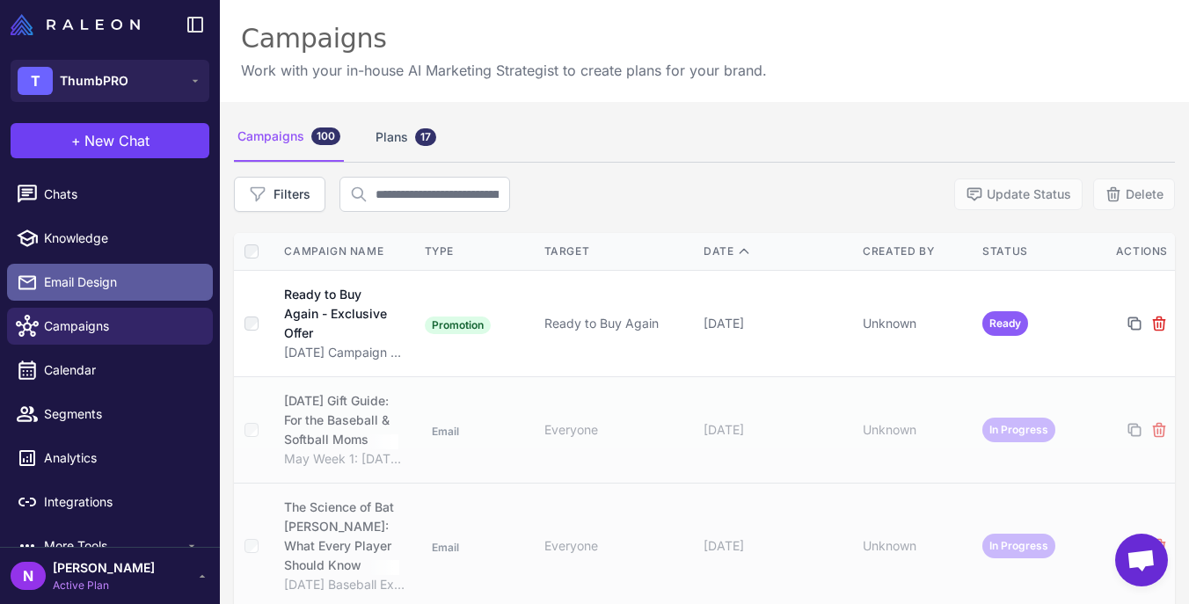
click at [118, 289] on span "Email Design" at bounding box center [121, 282] width 155 height 19
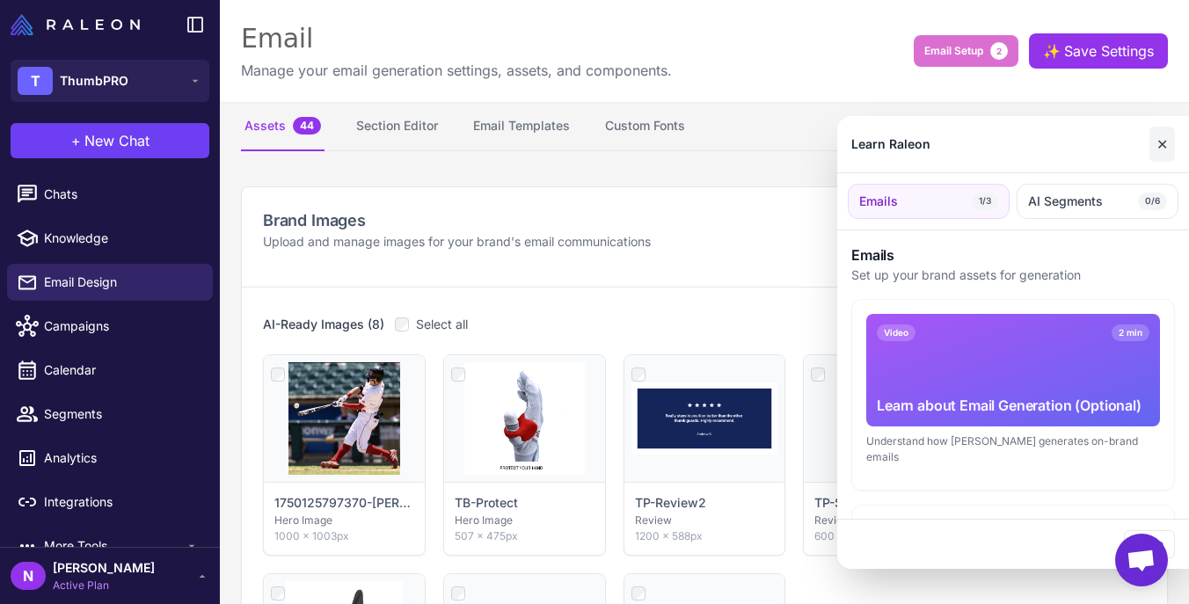
click at [1165, 137] on button "✕" at bounding box center [1163, 144] width 26 height 35
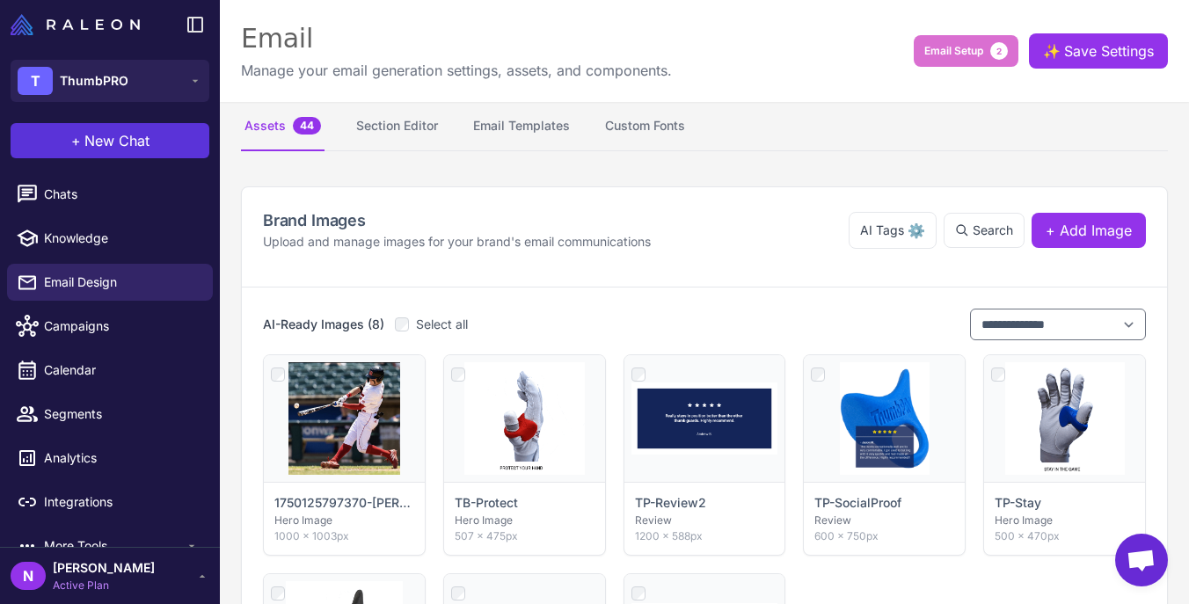
click at [157, 138] on button "+ New Chat" at bounding box center [110, 140] width 199 height 35
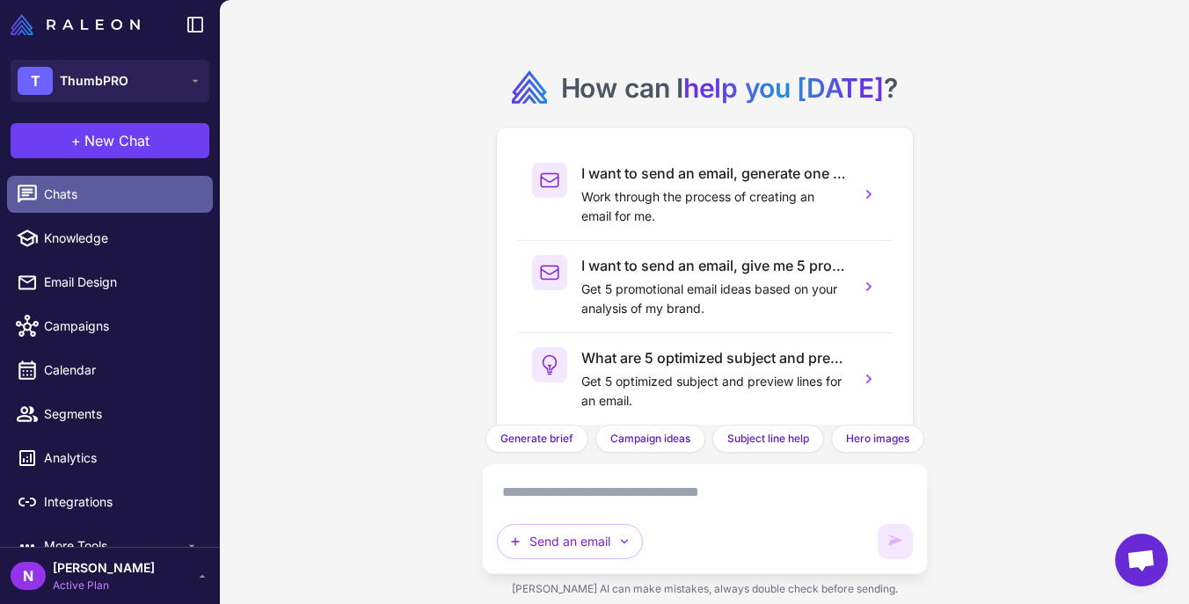
click at [107, 189] on span "Chats" at bounding box center [121, 194] width 155 height 19
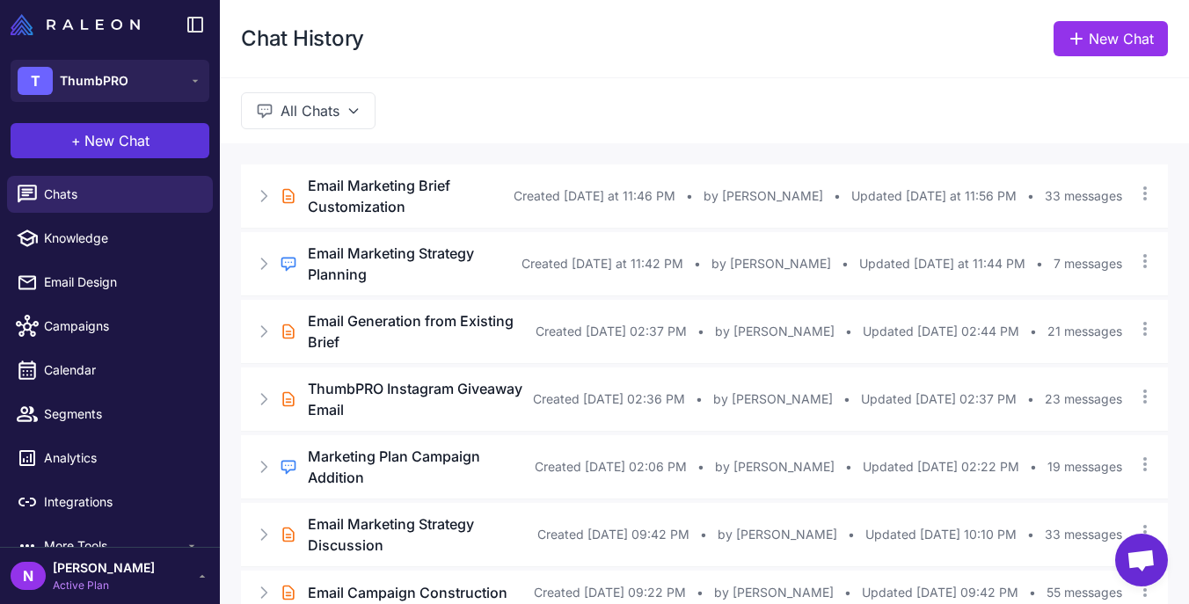
click at [149, 150] on button "+ New Chat" at bounding box center [110, 140] width 199 height 35
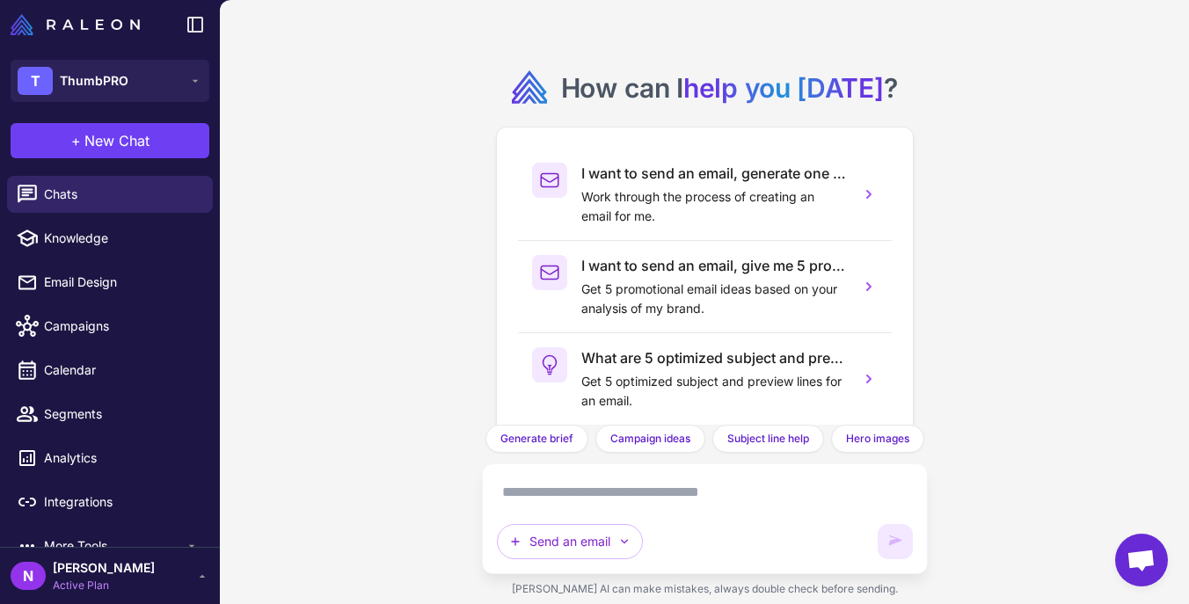
click at [1135, 550] on span "Open chat" at bounding box center [1141, 562] width 29 height 25
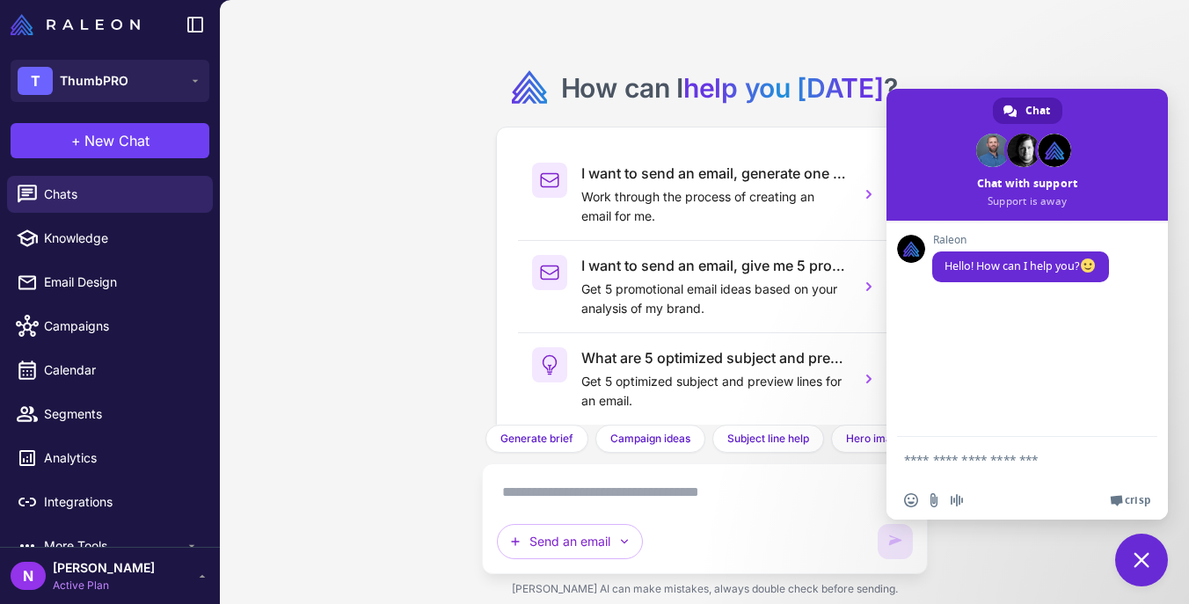
click at [1137, 566] on span "Close chat" at bounding box center [1142, 560] width 16 height 16
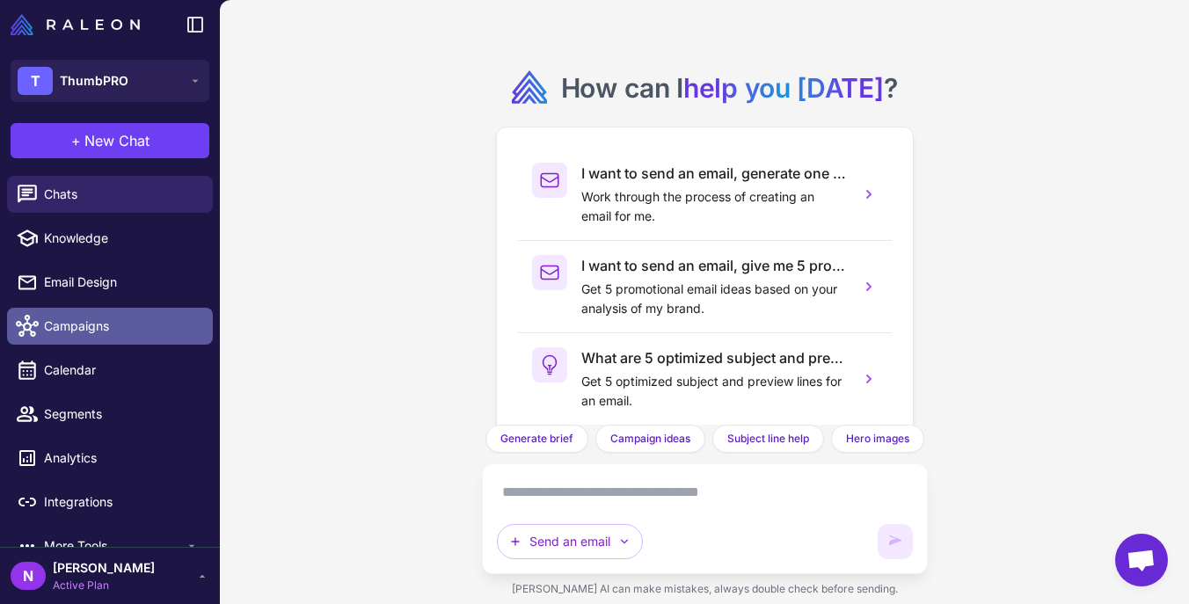
click at [101, 328] on span "Campaigns" at bounding box center [121, 326] width 155 height 19
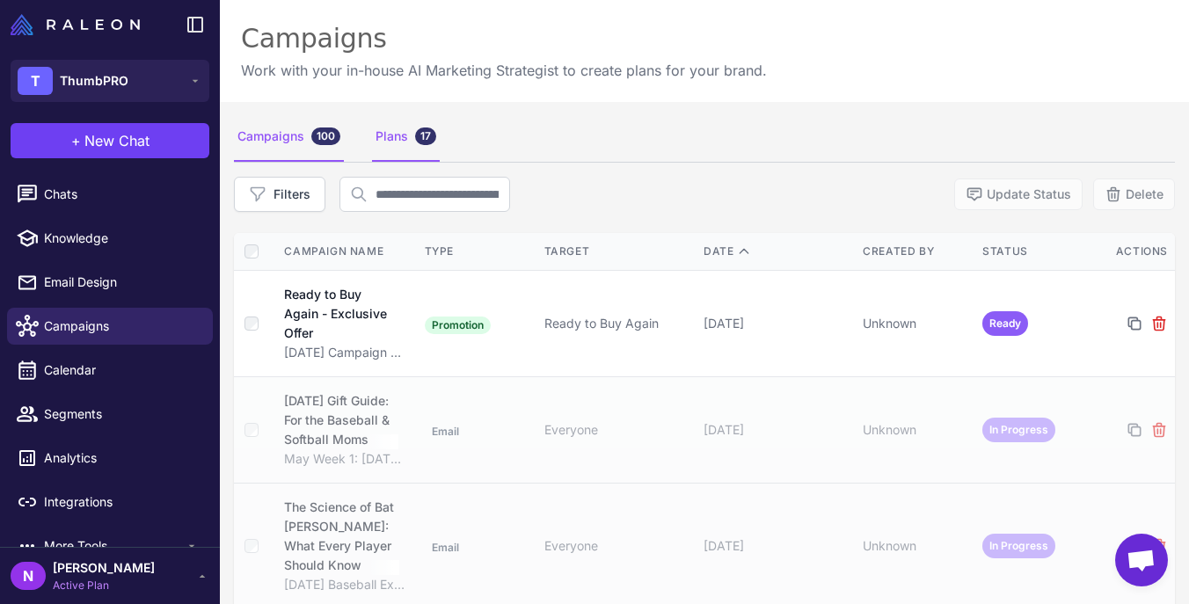
click at [394, 139] on div "Plans 17" at bounding box center [406, 137] width 68 height 49
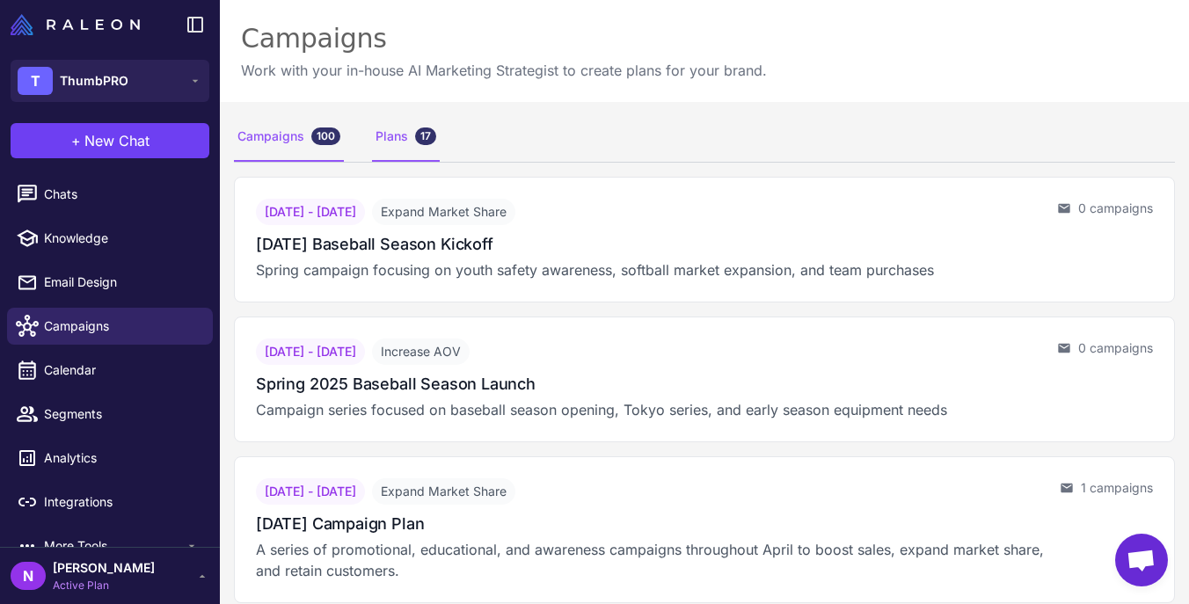
click at [297, 132] on div "Campaigns 100" at bounding box center [289, 137] width 110 height 49
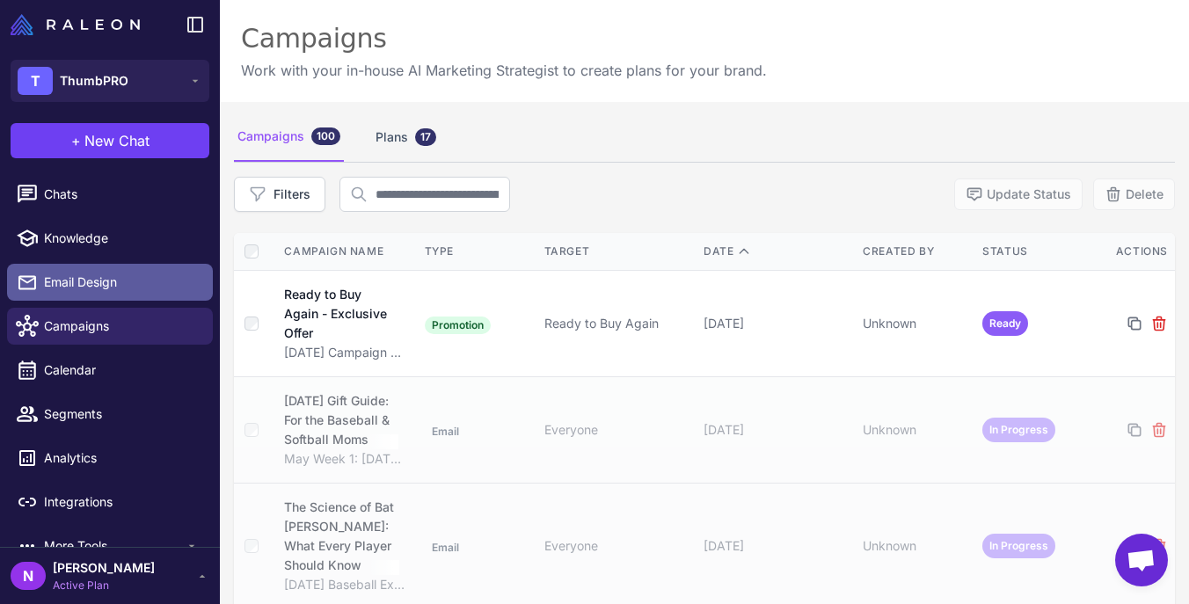
click at [86, 281] on span "Email Design" at bounding box center [121, 282] width 155 height 19
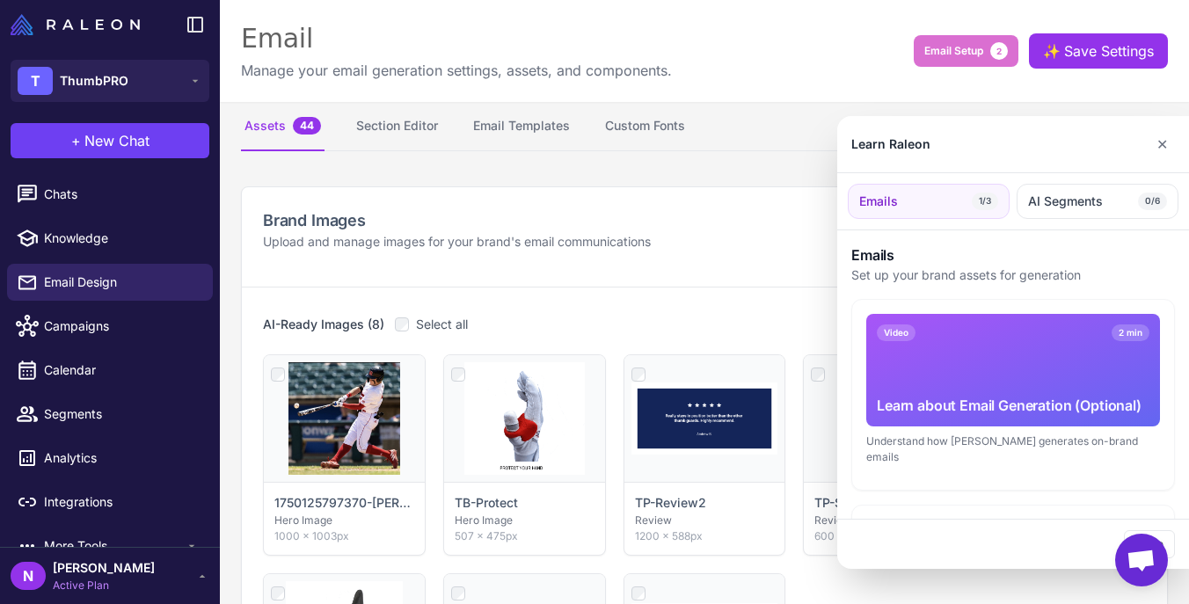
click at [64, 200] on div at bounding box center [594, 302] width 1189 height 604
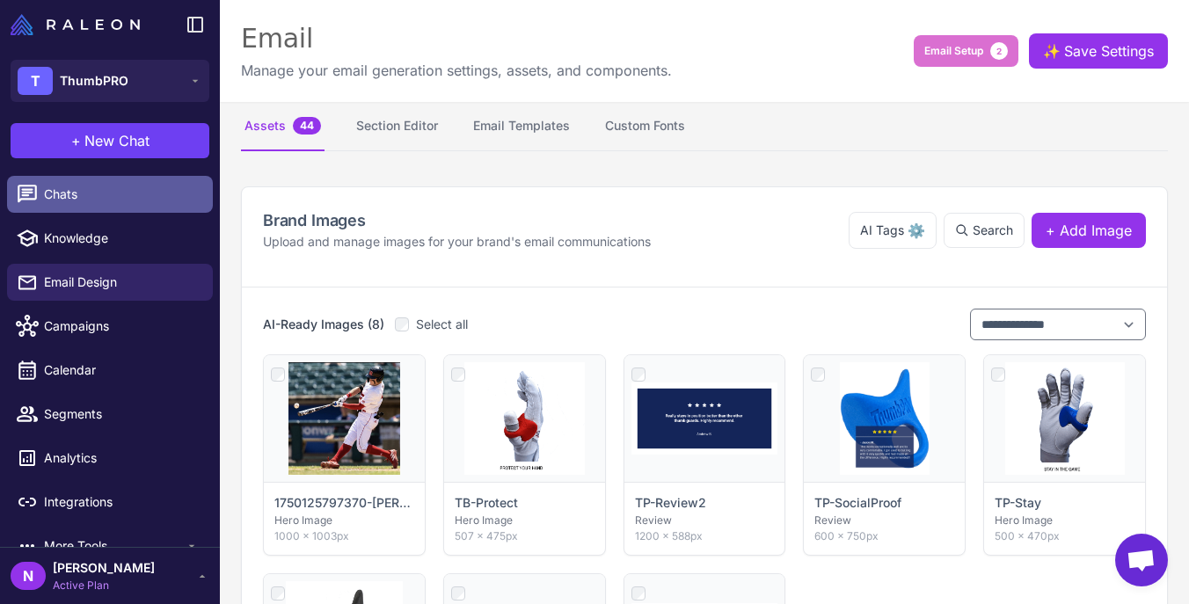
click at [64, 199] on span "Chats" at bounding box center [121, 194] width 155 height 19
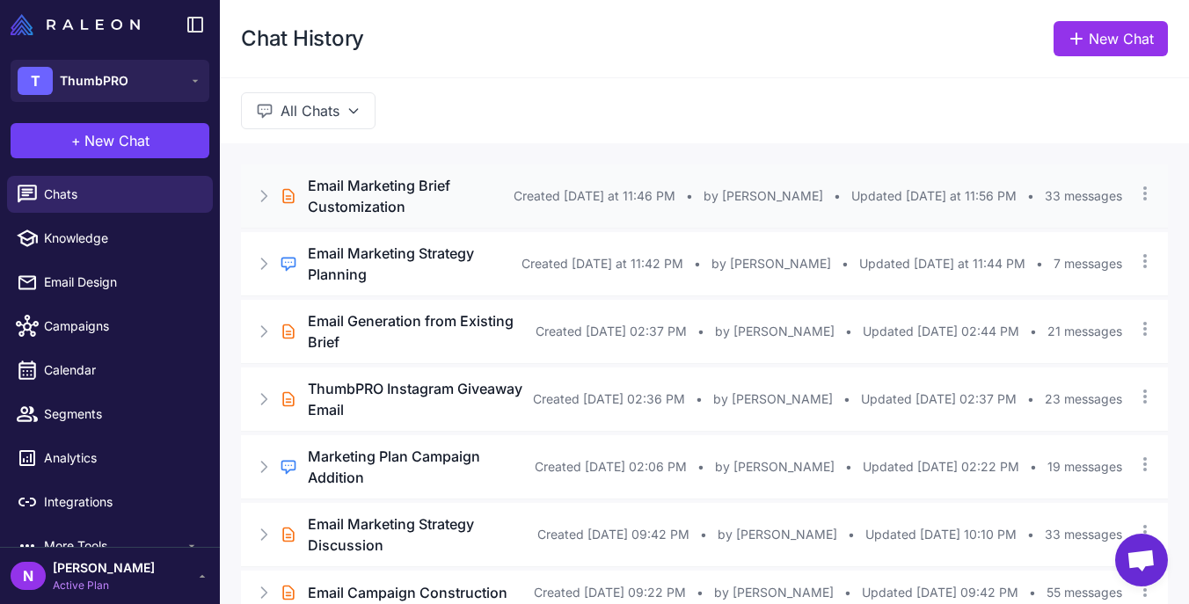
click at [640, 187] on span "Created Yesterday at 11:46 PM" at bounding box center [595, 195] width 162 height 19
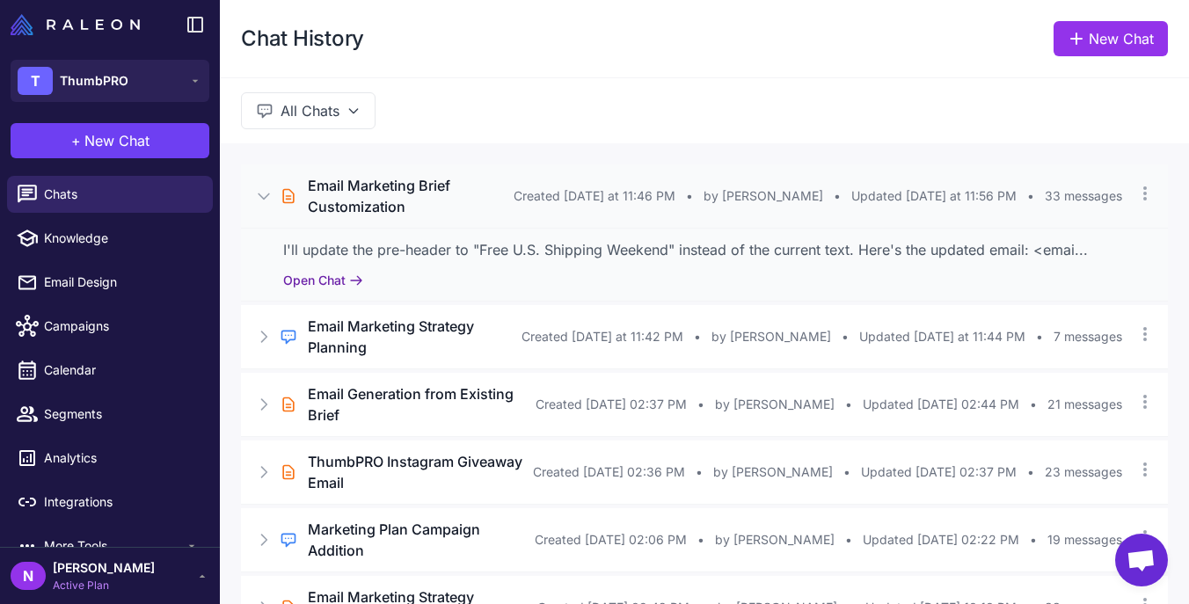
click at [340, 271] on button "Open Chat" at bounding box center [323, 280] width 80 height 19
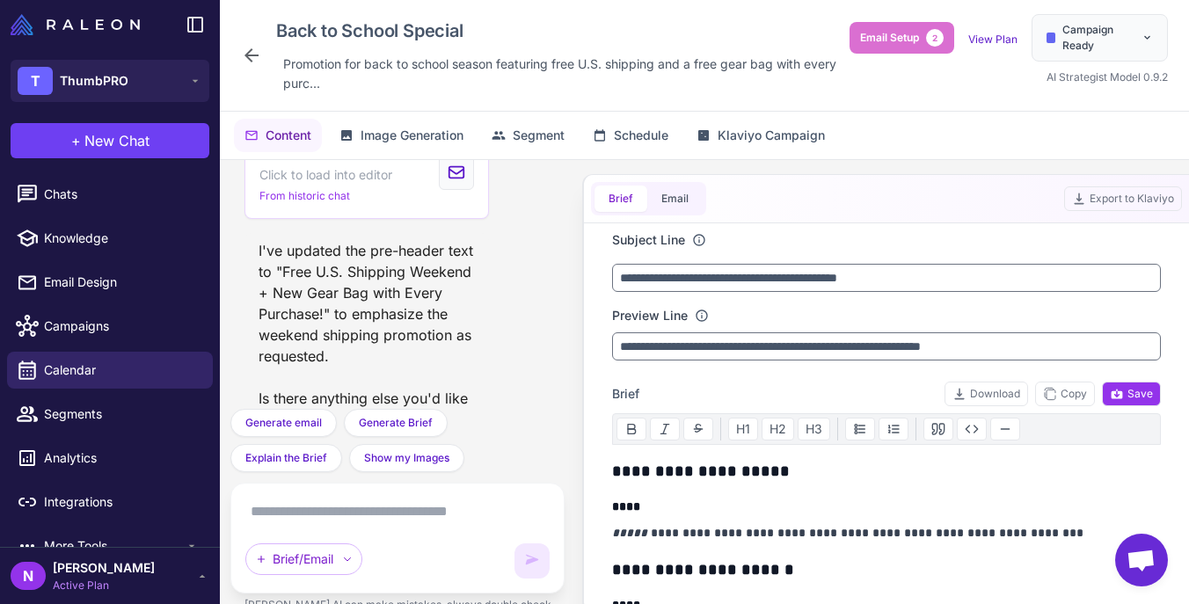
click at [391, 513] on textarea at bounding box center [397, 512] width 304 height 28
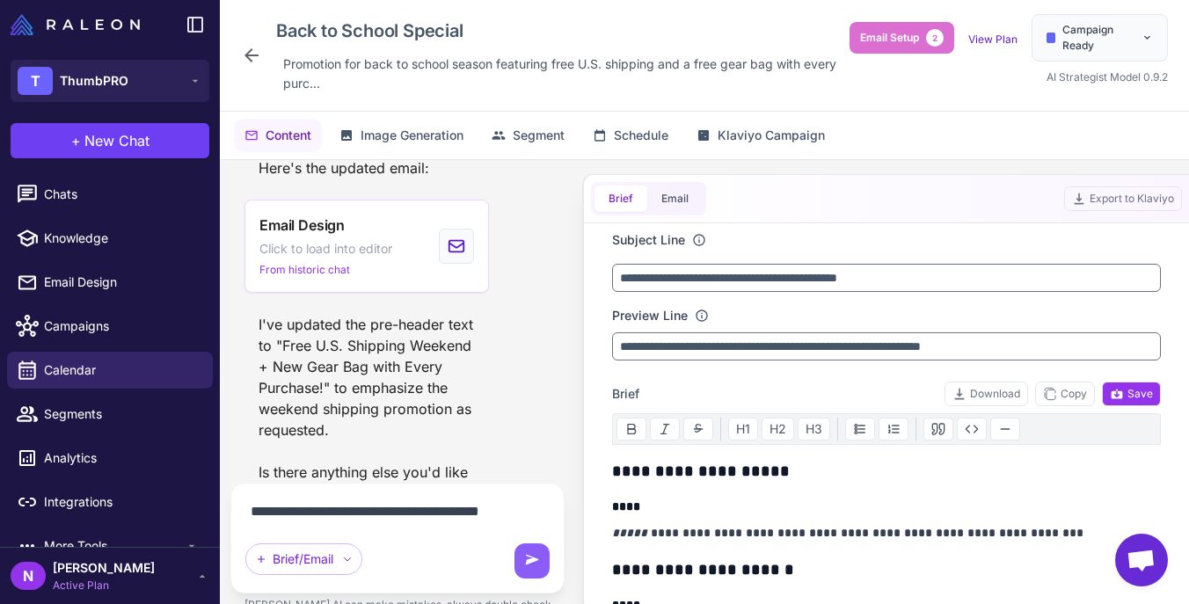
scroll to position [3597, 0]
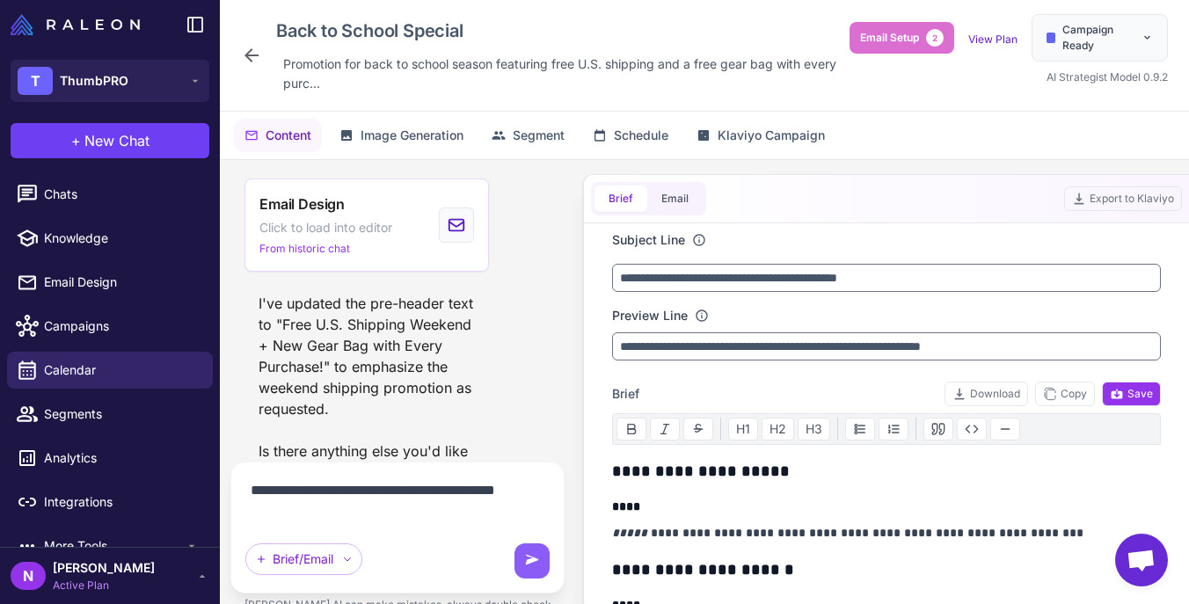
type textarea "**********"
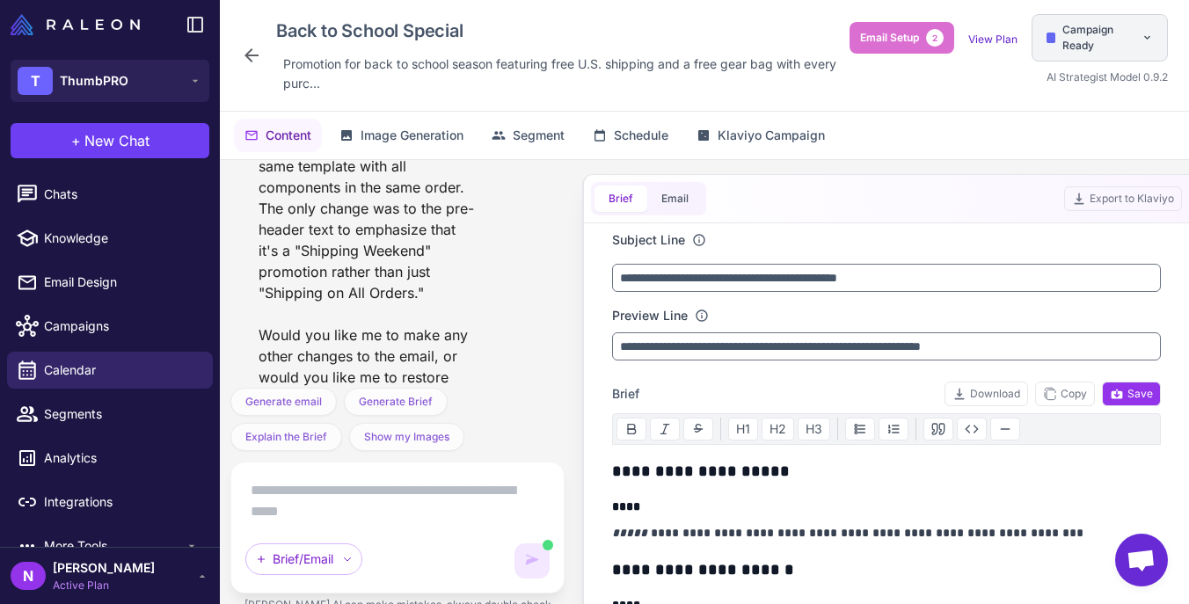
scroll to position [4693, 0]
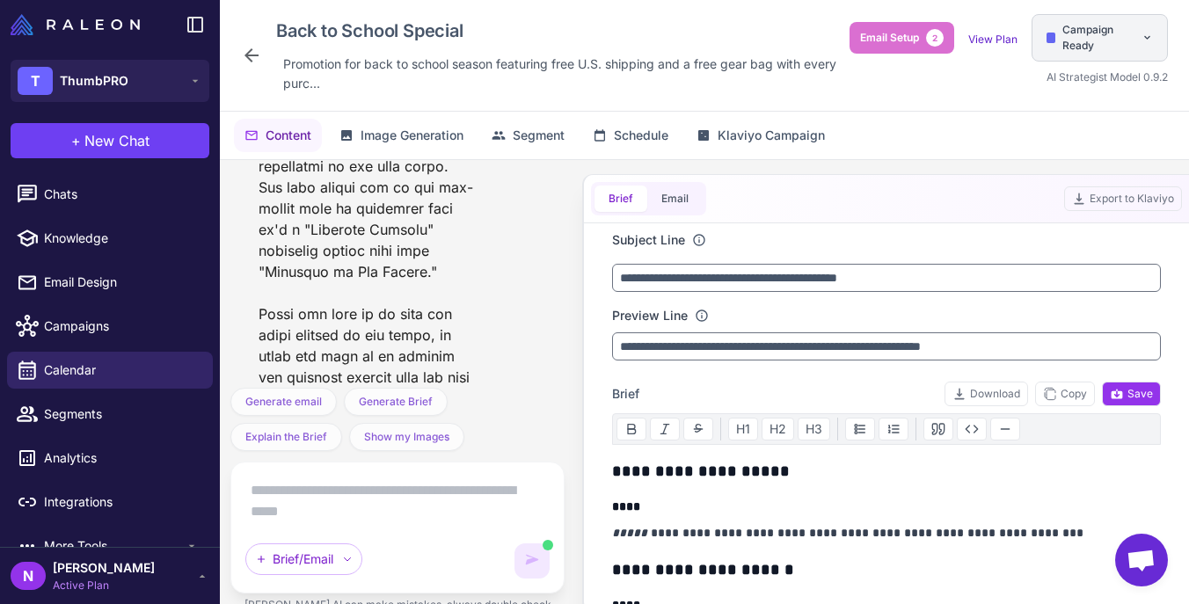
click at [1078, 33] on span "Campaign Ready" at bounding box center [1098, 38] width 71 height 32
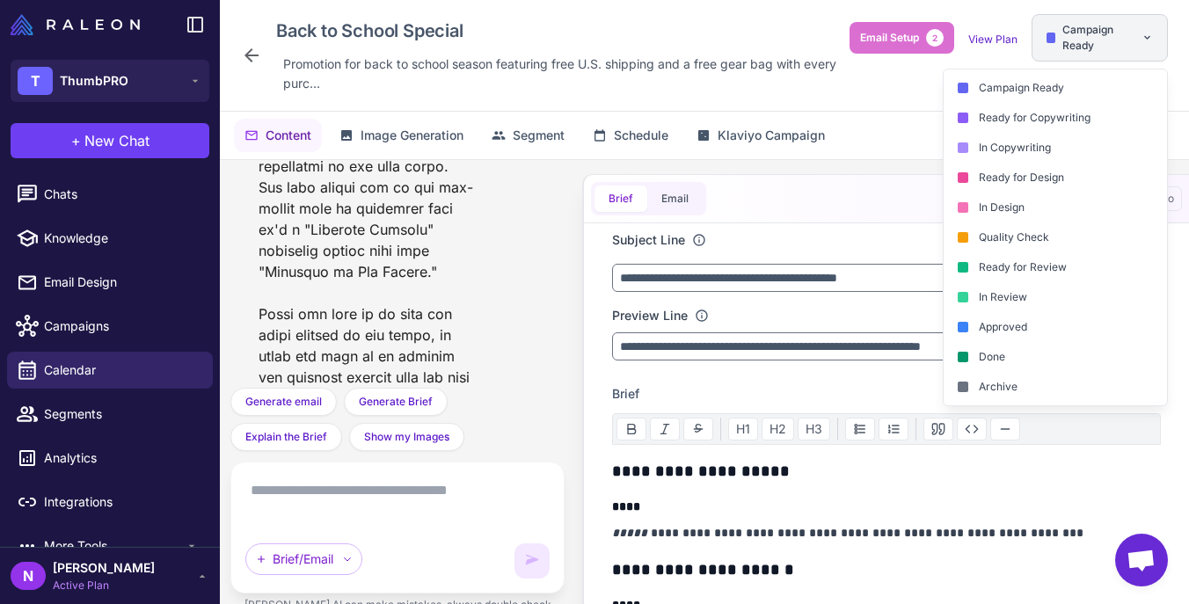
click at [1078, 33] on span "Campaign Ready" at bounding box center [1098, 38] width 71 height 32
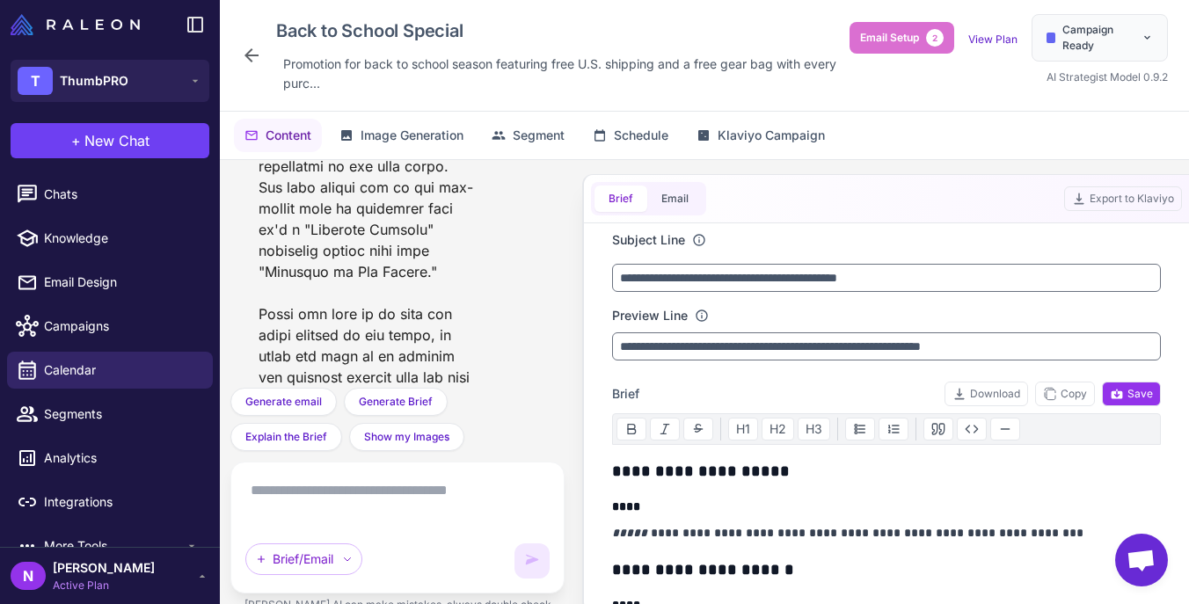
click at [354, 478] on textarea at bounding box center [397, 501] width 304 height 49
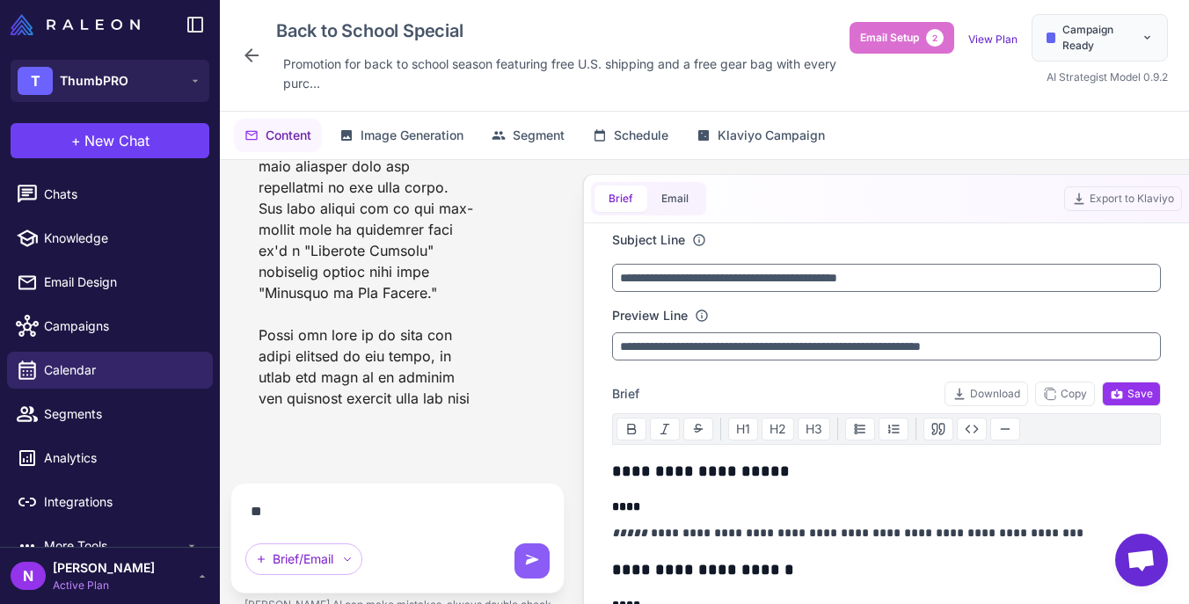
scroll to position [4598, 0]
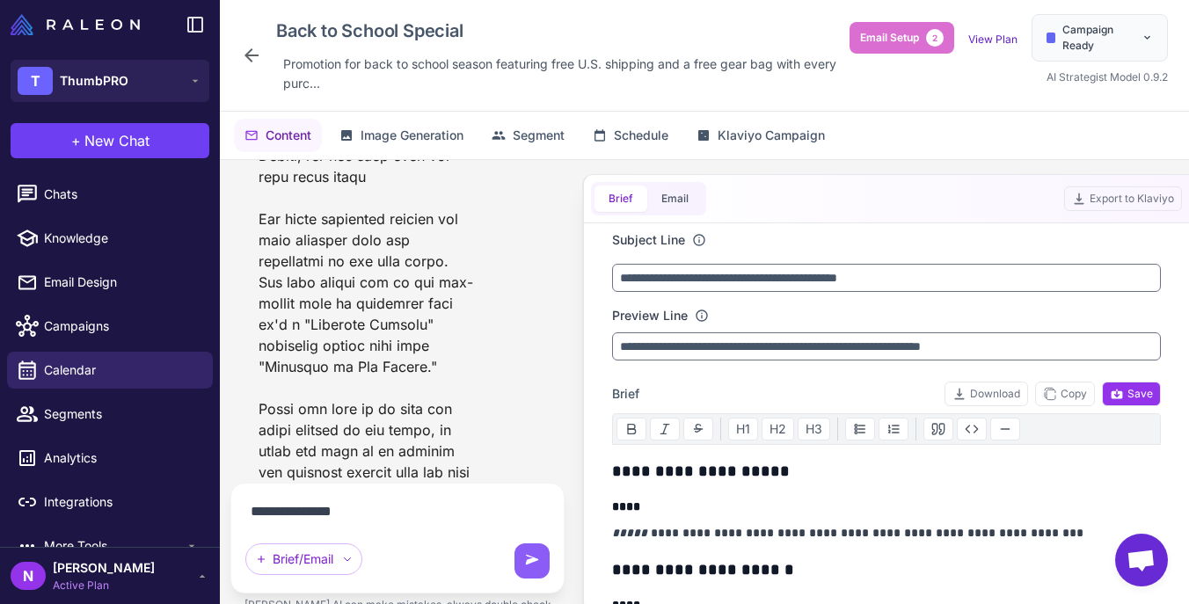
type textarea "**********"
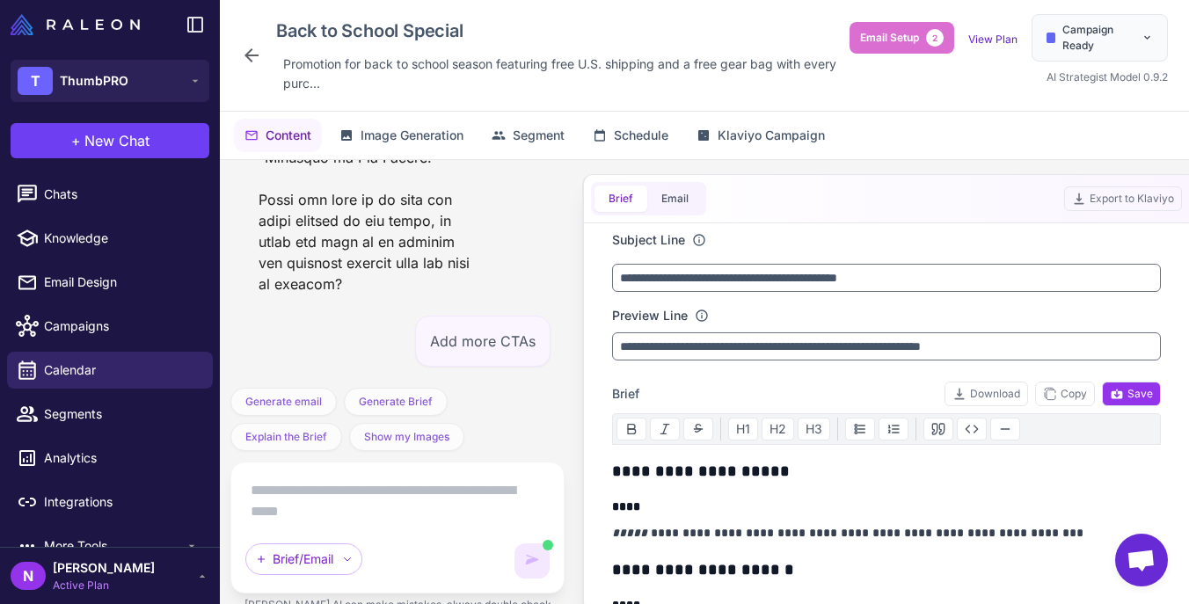
scroll to position [4941, 0]
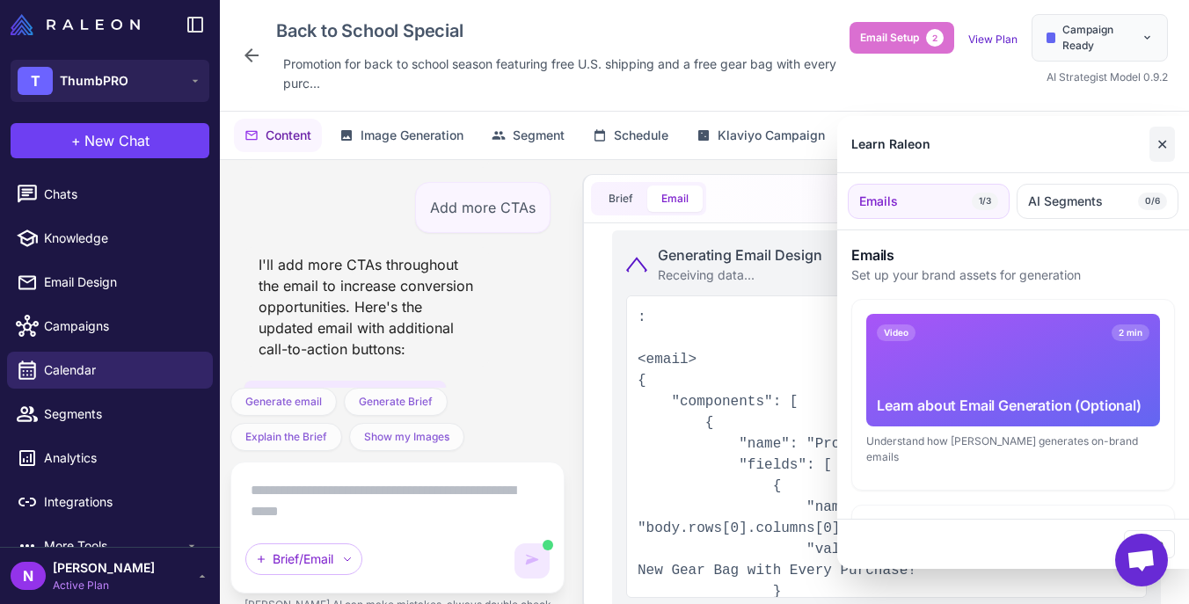
click at [1168, 139] on button "✕" at bounding box center [1163, 144] width 26 height 35
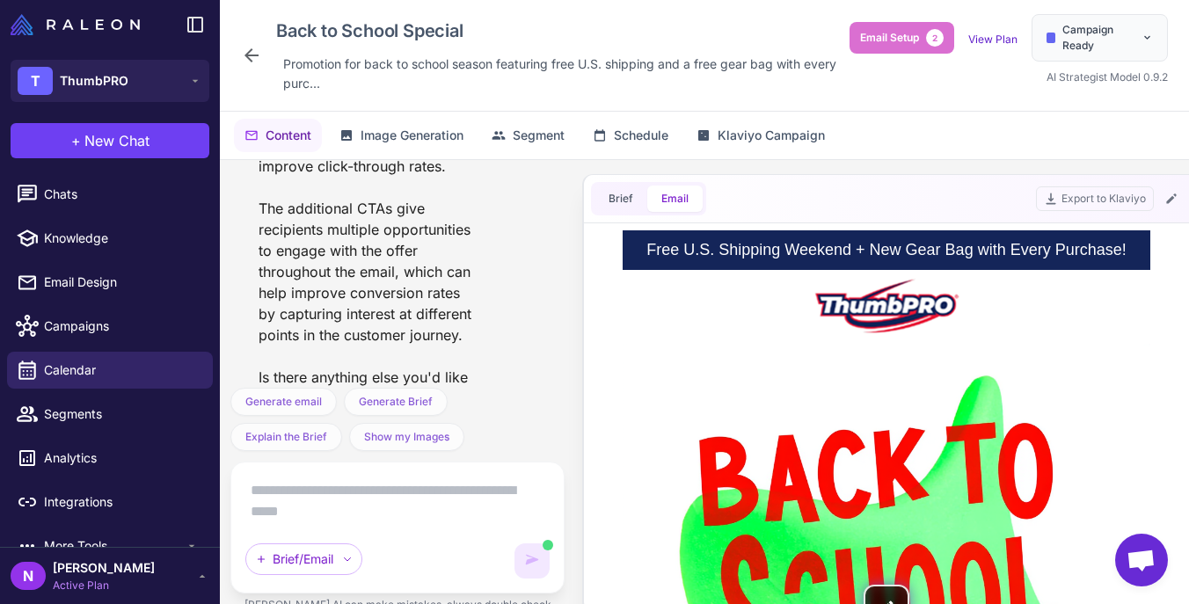
scroll to position [5673, 0]
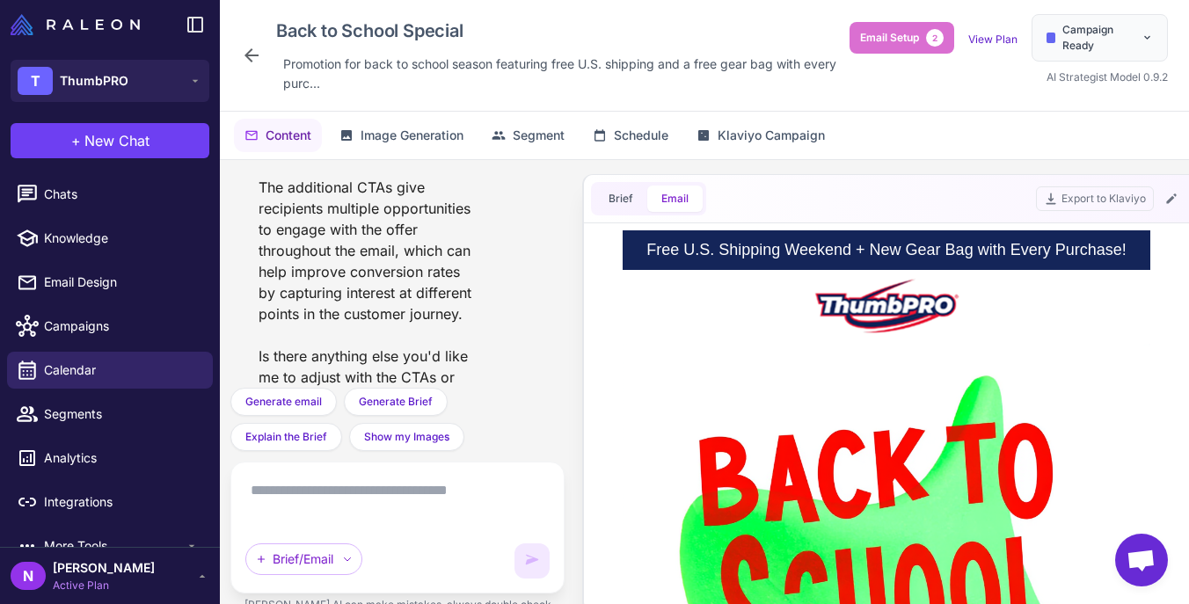
click at [441, 500] on textarea at bounding box center [397, 501] width 304 height 49
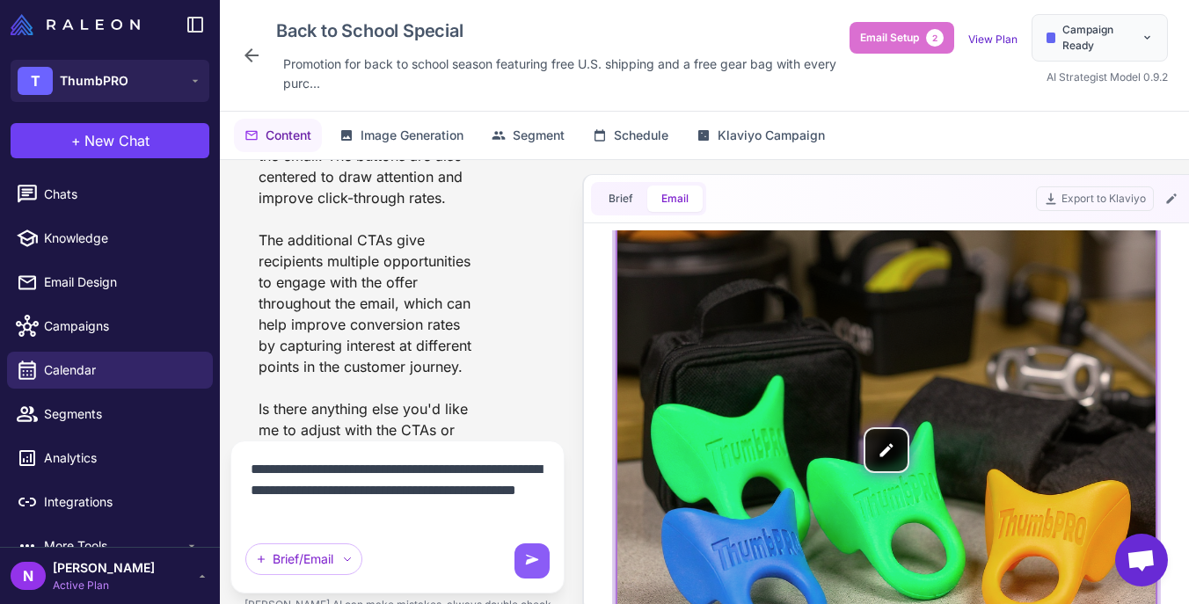
scroll to position [0, 0]
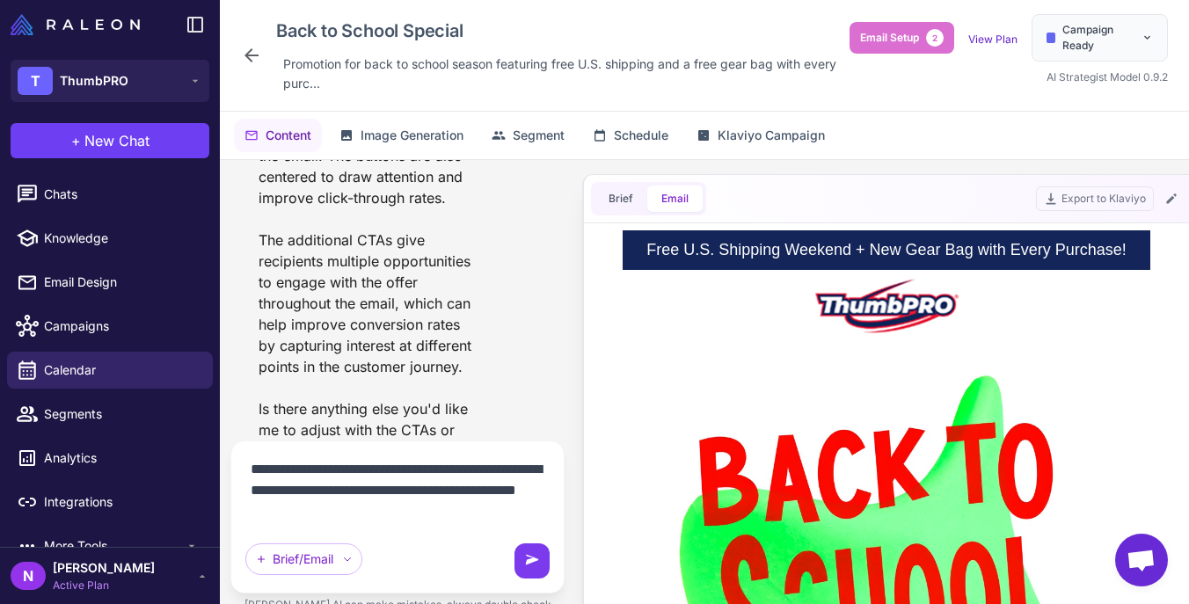
type textarea "**********"
click at [526, 571] on button at bounding box center [532, 561] width 35 height 35
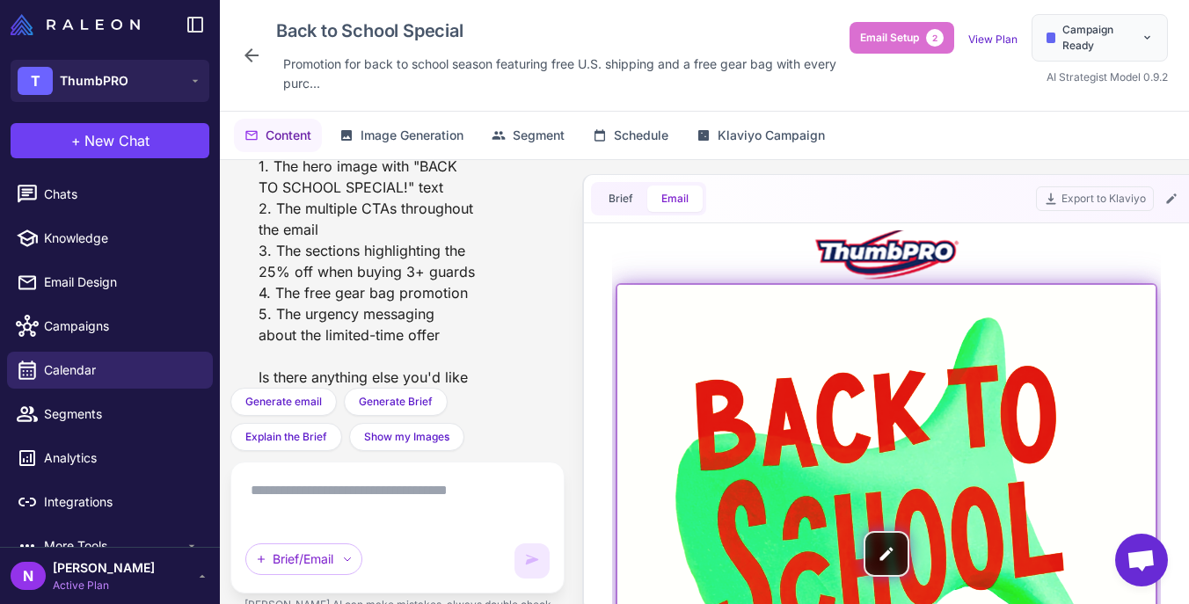
scroll to position [62, 0]
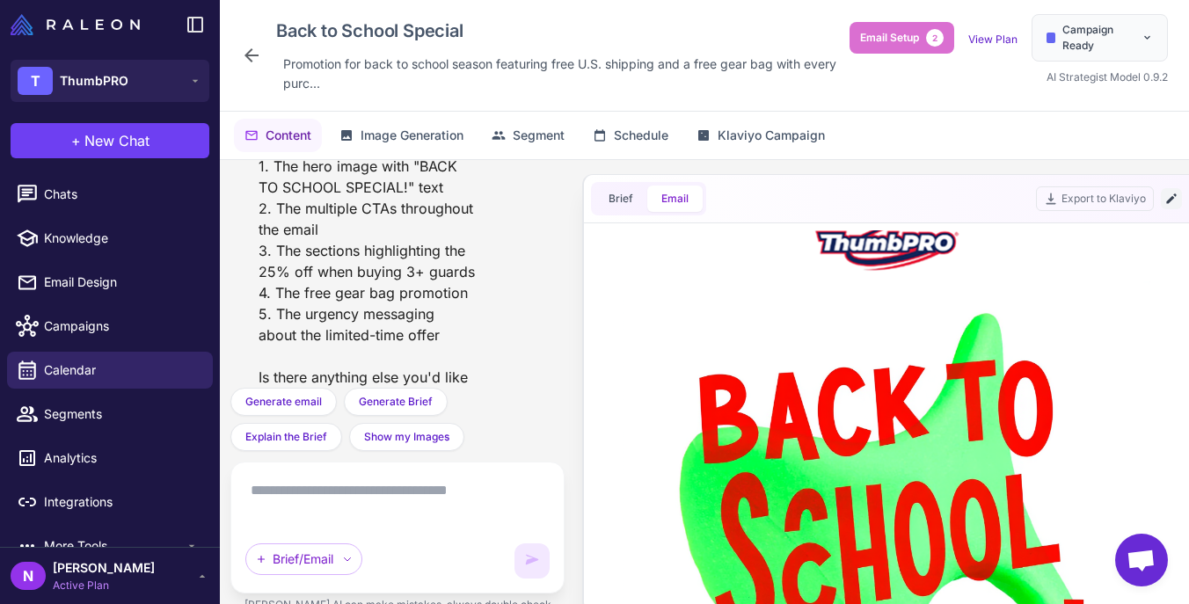
click at [1173, 195] on icon at bounding box center [1172, 199] width 14 height 14
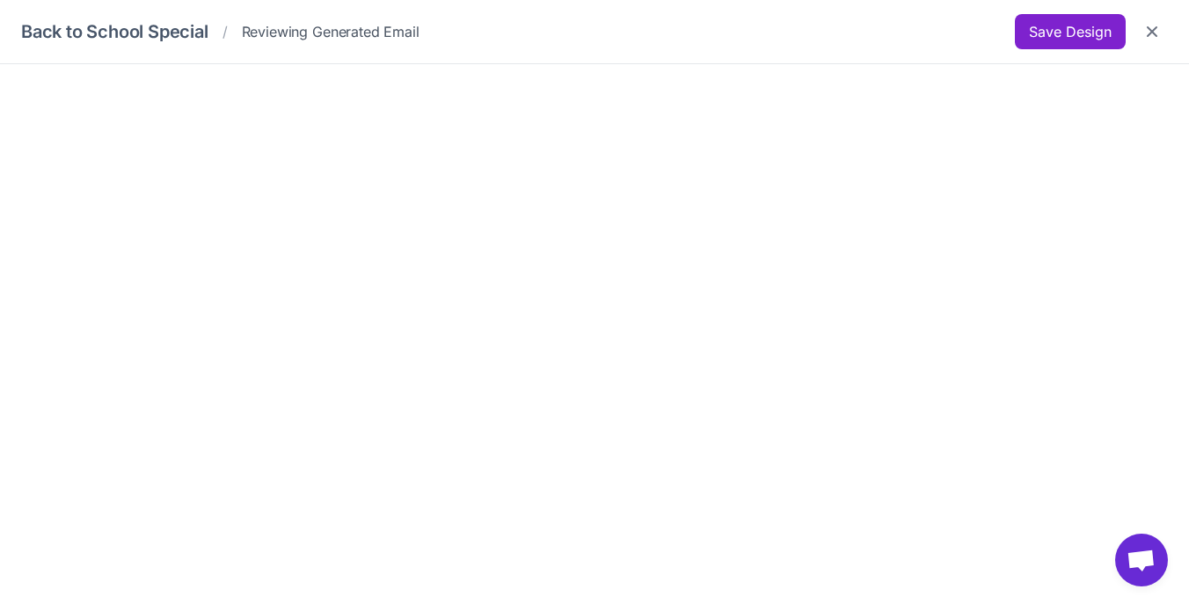
click at [1067, 33] on button "Save Design" at bounding box center [1070, 31] width 111 height 35
click at [1151, 29] on icon "Close" at bounding box center [1152, 32] width 18 height 18
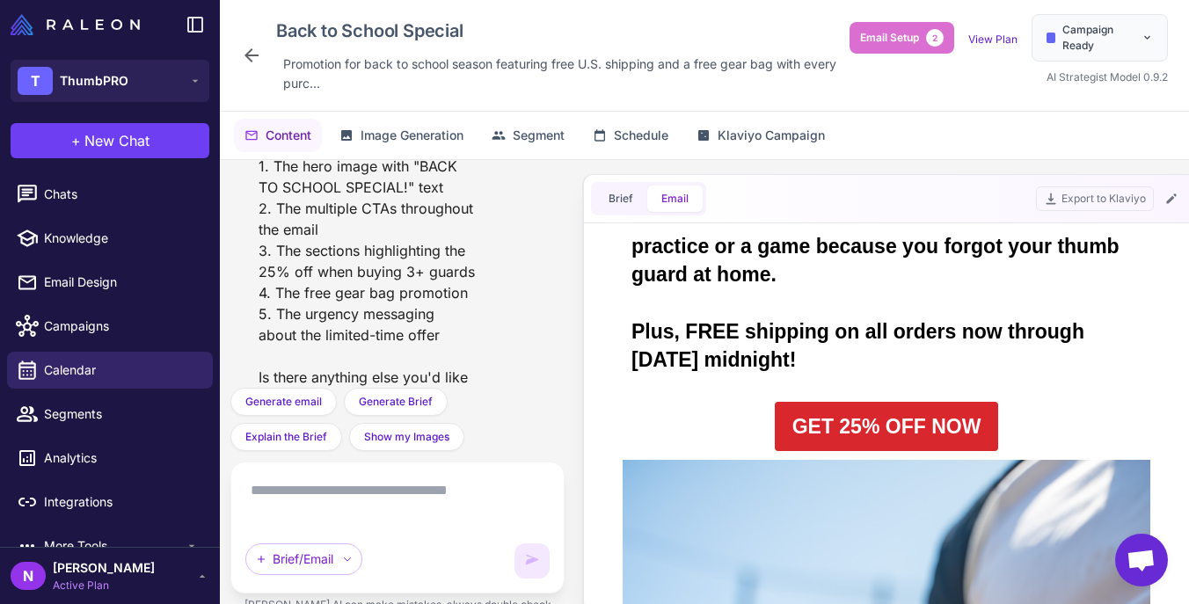
scroll to position [1292, 0]
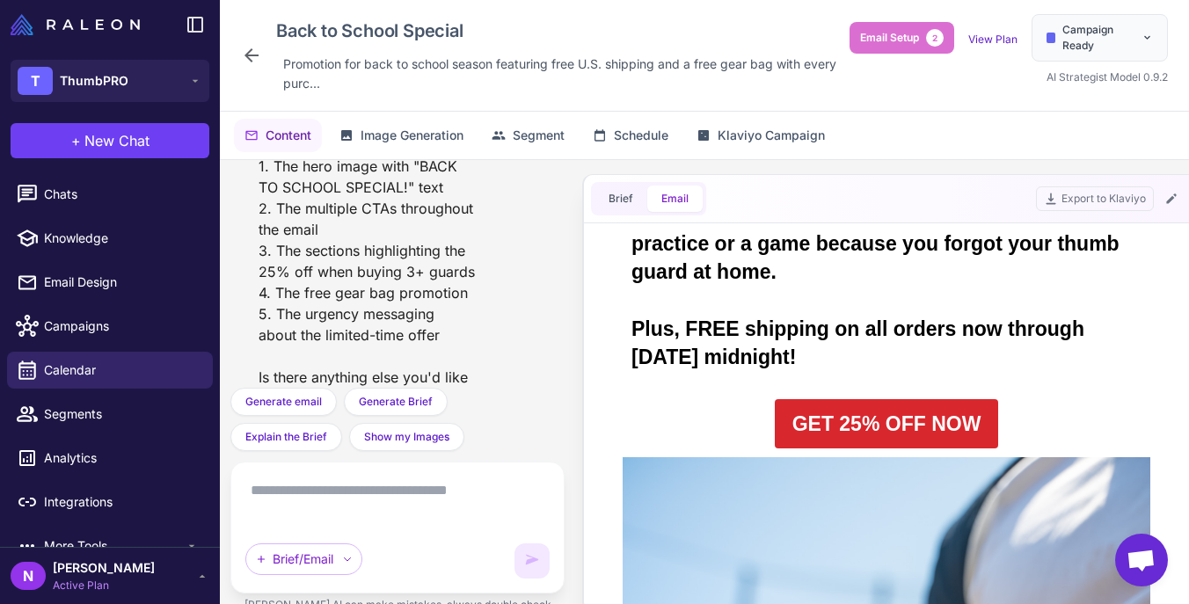
click at [928, 421] on link "GET 25% OFF NOW" at bounding box center [887, 423] width 224 height 49
click at [683, 204] on button "Email" at bounding box center [674, 199] width 55 height 26
click at [1172, 201] on icon at bounding box center [1172, 199] width 14 height 14
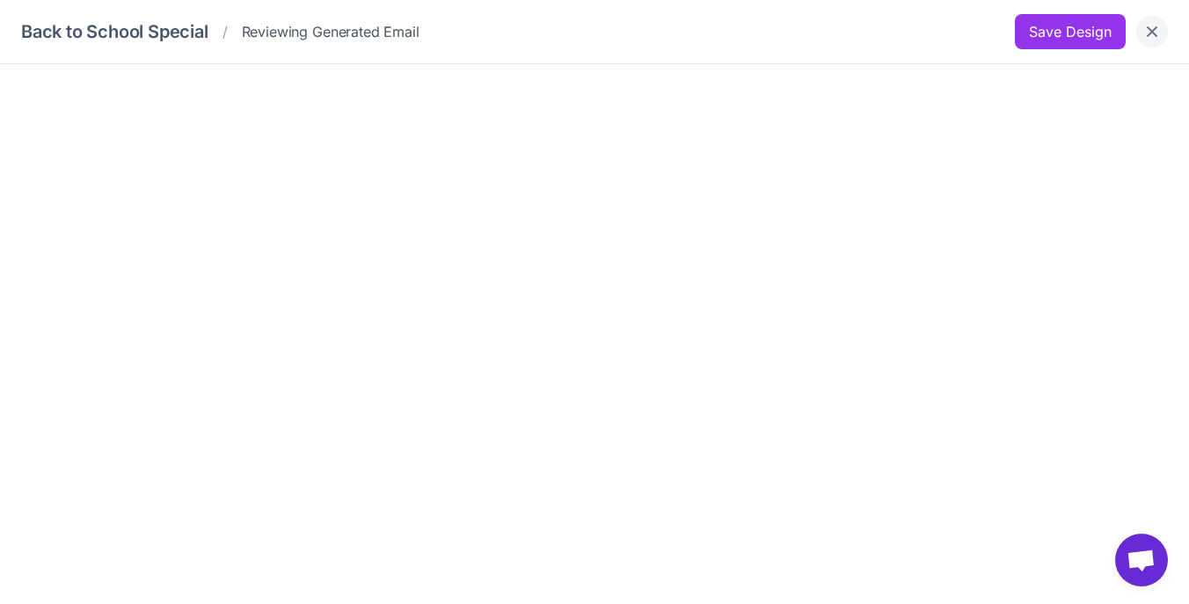
click at [1154, 34] on icon "Close" at bounding box center [1152, 31] width 11 height 11
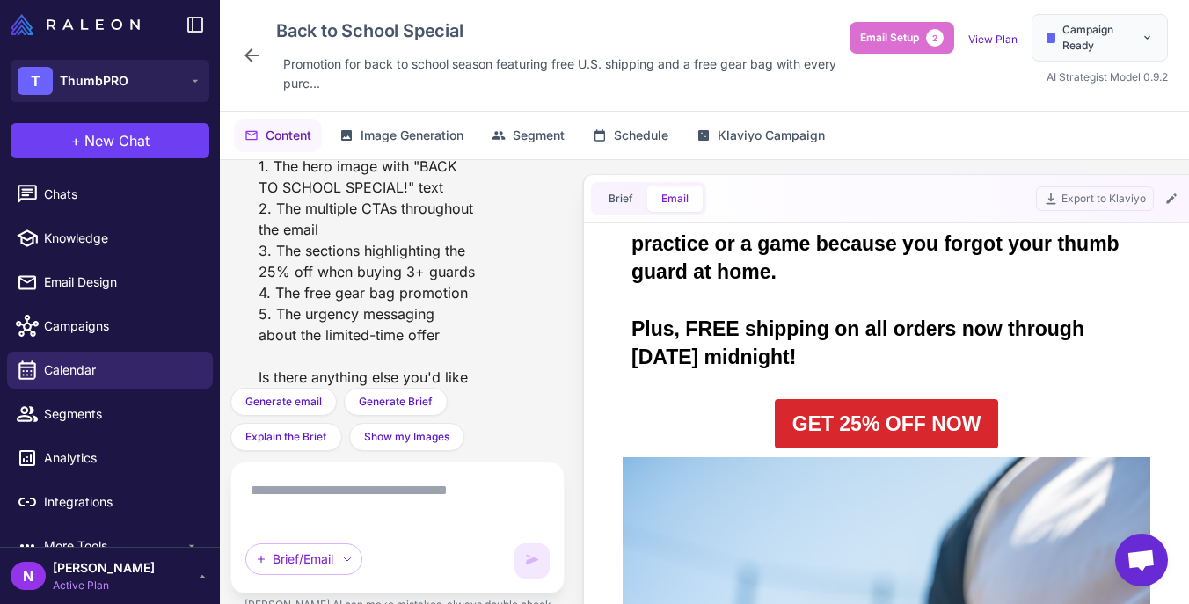
click at [675, 197] on button "Email" at bounding box center [674, 199] width 55 height 26
click at [1117, 198] on button "Export to Klaviyo" at bounding box center [1095, 198] width 118 height 25
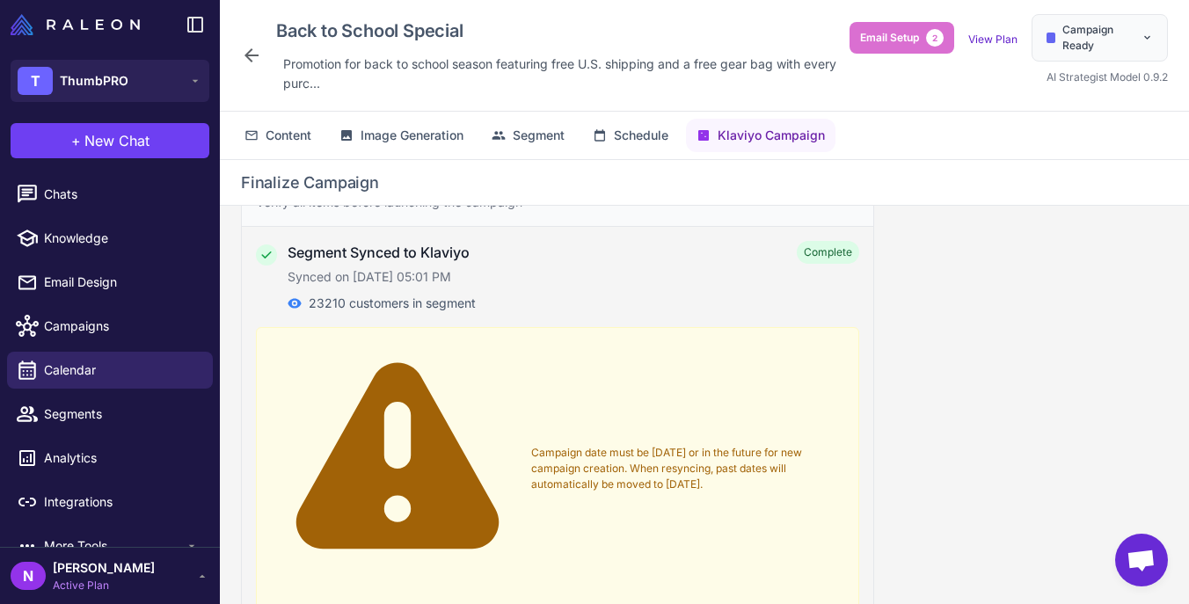
scroll to position [0, 0]
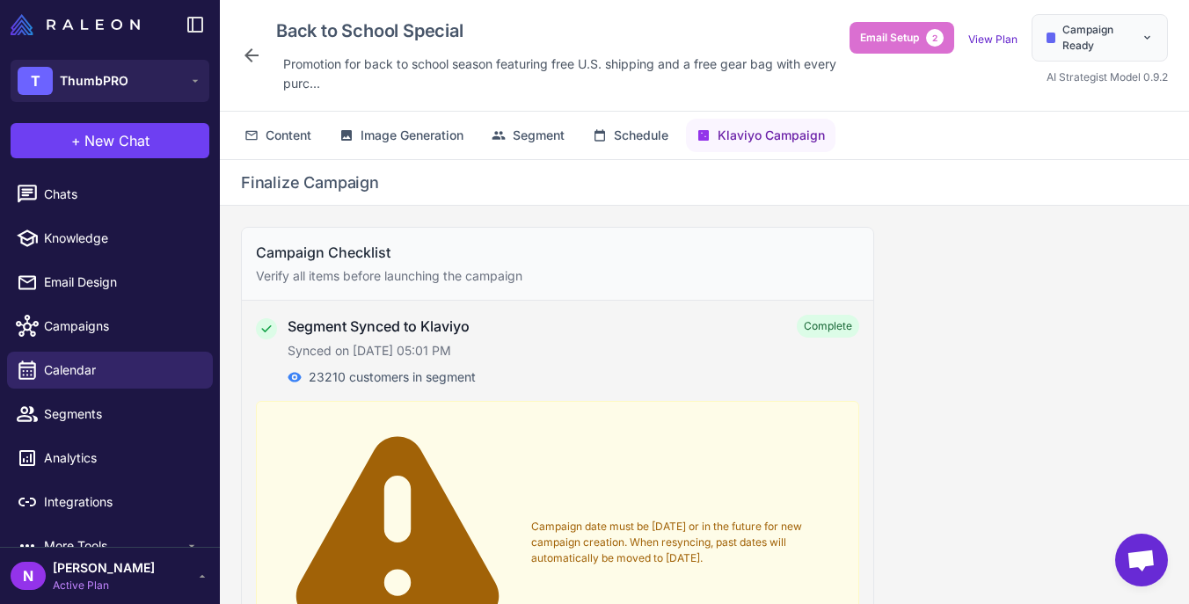
click at [248, 54] on icon at bounding box center [251, 55] width 21 height 21
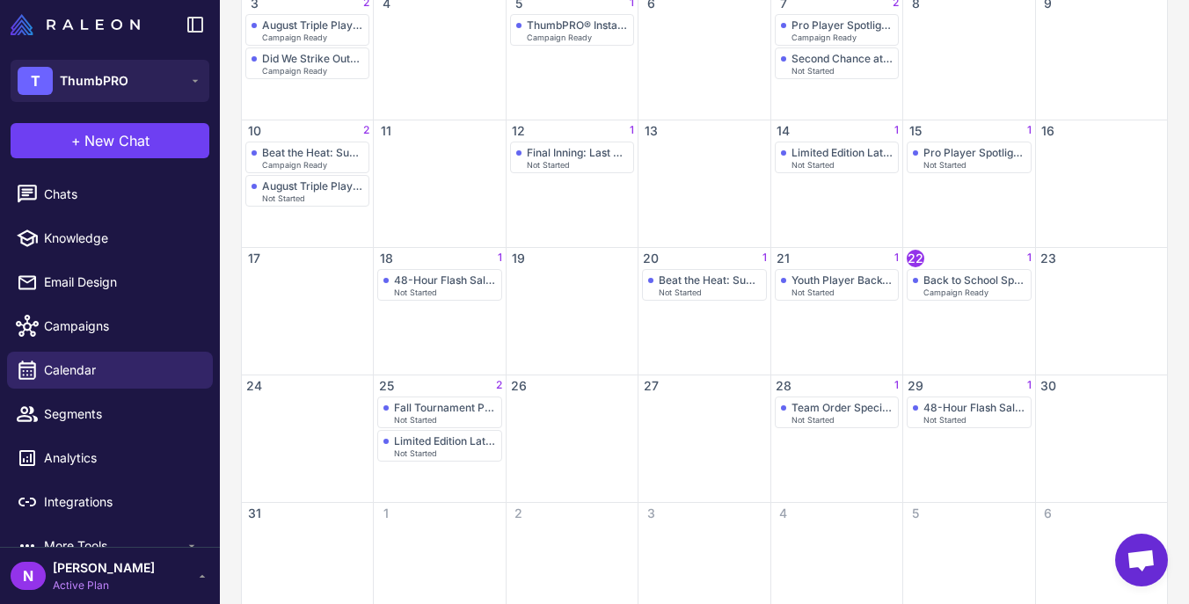
scroll to position [464, 0]
